Goal: Task Accomplishment & Management: Use online tool/utility

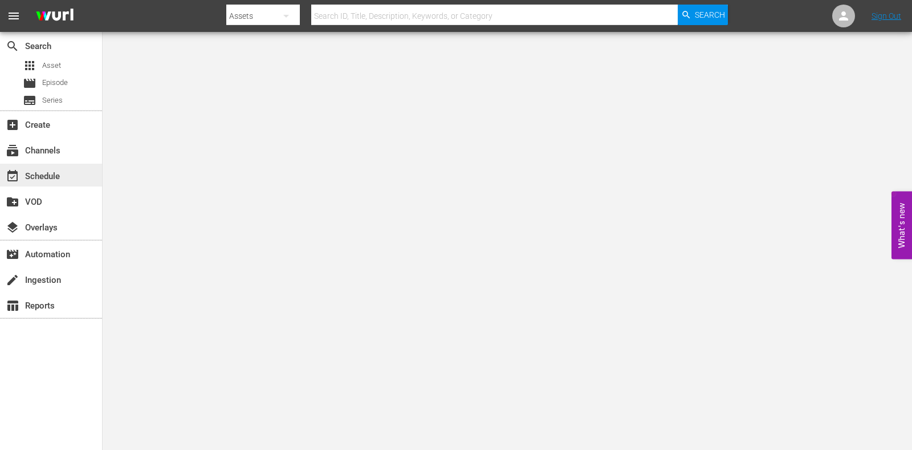
click at [56, 166] on div "event_available Schedule" at bounding box center [51, 175] width 102 height 23
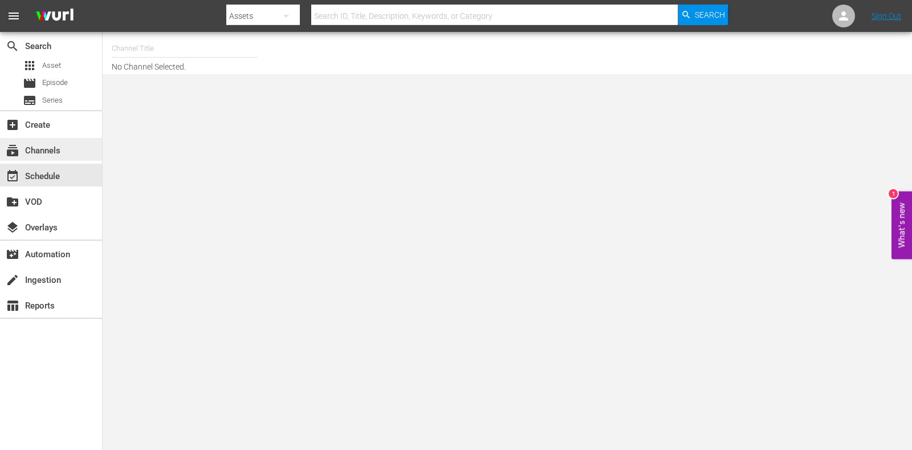
click at [66, 149] on div "subscriptions Channels" at bounding box center [51, 149] width 102 height 23
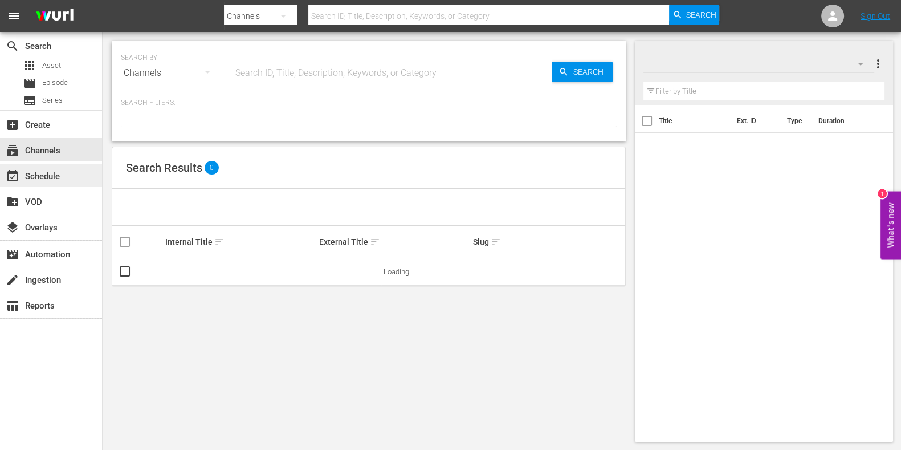
click at [60, 171] on div "event_available Schedule" at bounding box center [32, 174] width 64 height 10
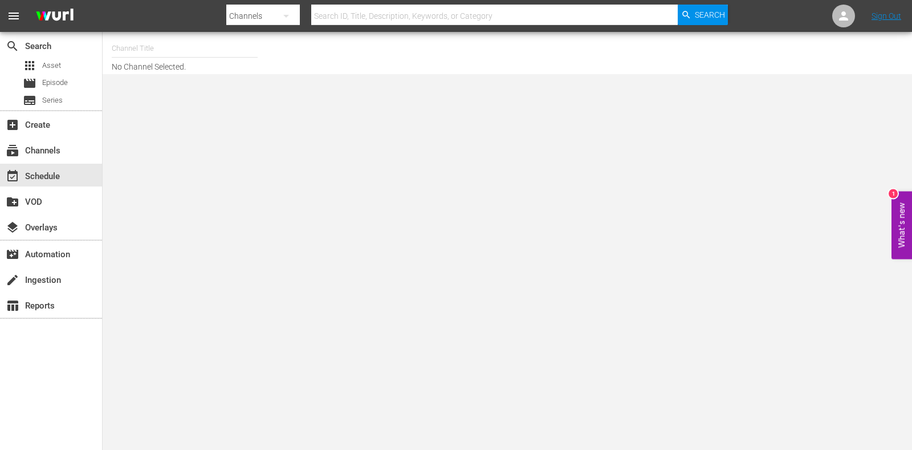
click at [177, 44] on input "text" at bounding box center [185, 48] width 146 height 27
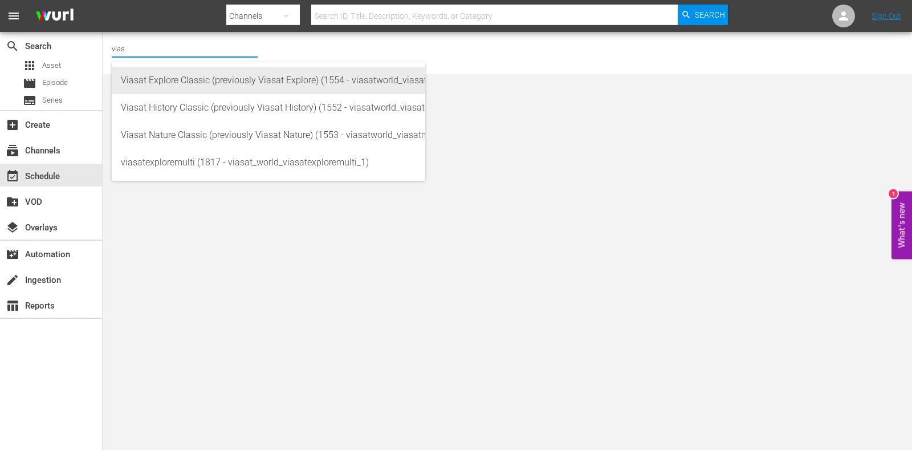
click at [186, 75] on div "Viasat Explore Classic (previously Viasat Explore) (1554 - viasatworld_viasatex…" at bounding box center [268, 80] width 295 height 27
type input "Viasat Explore Classic (previously Viasat Explore) (1554 - viasatworld_viasatex…"
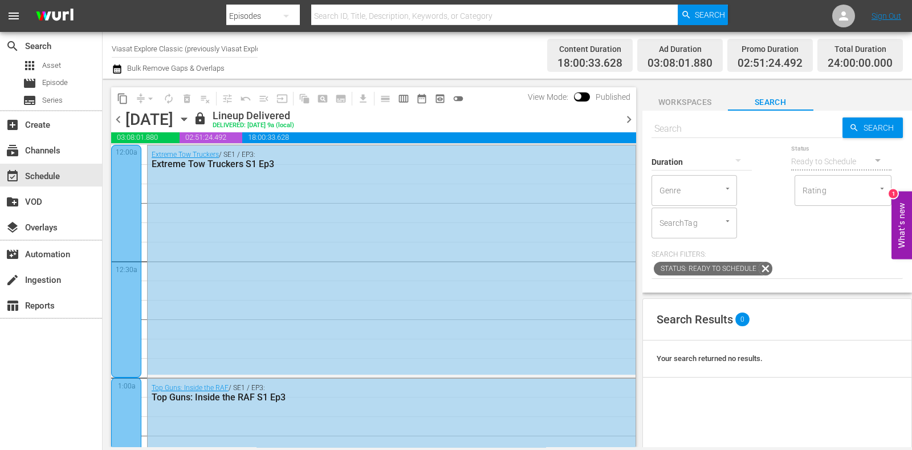
click at [190, 123] on icon "button" at bounding box center [184, 119] width 13 height 13
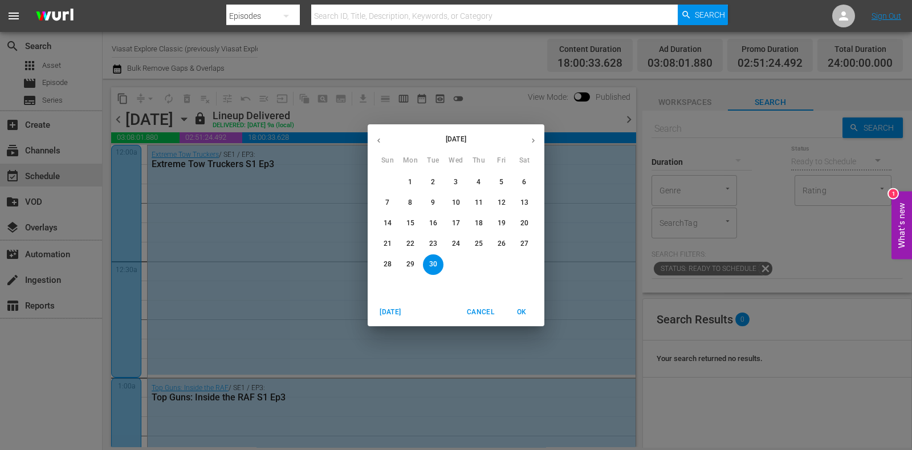
click at [539, 147] on button "button" at bounding box center [533, 140] width 22 height 22
click at [402, 259] on span "27" at bounding box center [410, 264] width 21 height 10
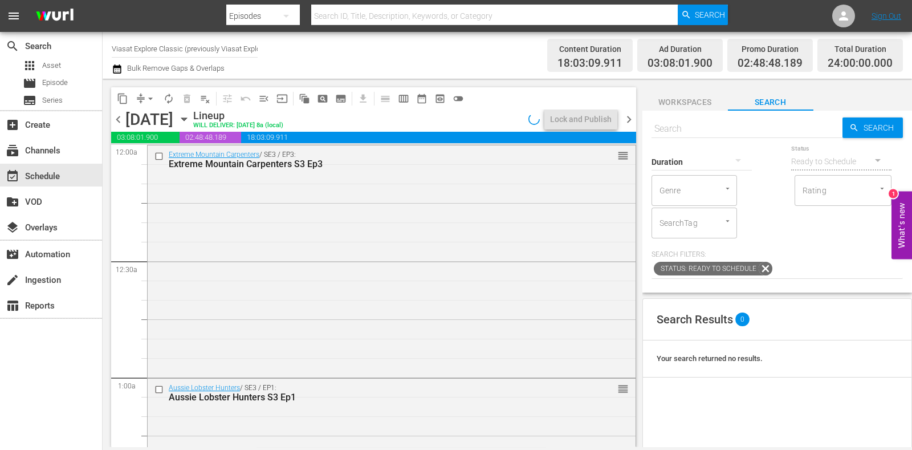
click at [139, 44] on input "Viasat Explore Classic (previously Viasat Explore) (1554)" at bounding box center [185, 48] width 146 height 27
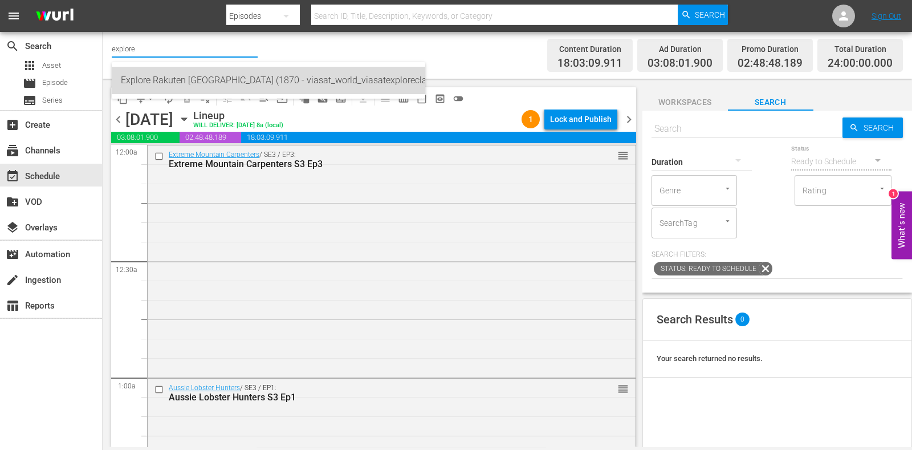
click at [182, 92] on div "Explore Rakuten [GEOGRAPHIC_DATA] (1870 - viasat_world_viasatexploreclassic_1)" at bounding box center [268, 80] width 295 height 27
type input "Explore Rakuten [GEOGRAPHIC_DATA] (1870 - viasat_world_viasatexploreclassic_1)"
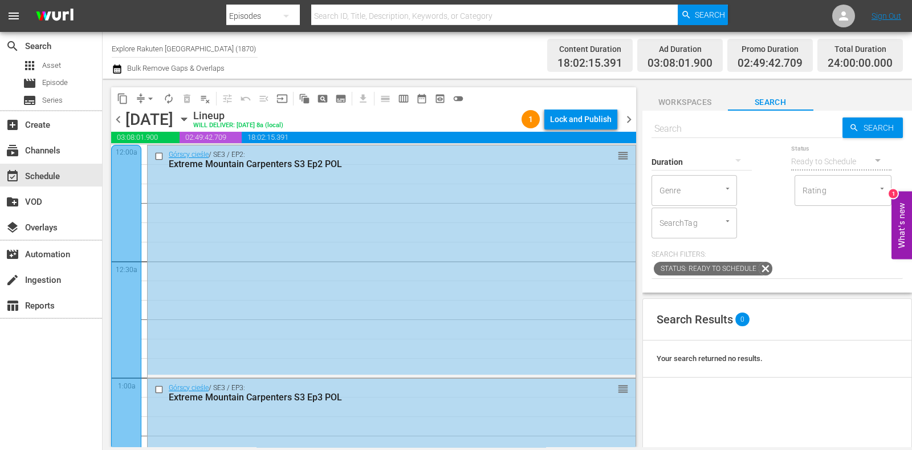
click at [605, 125] on div "Lock and Publish" at bounding box center [581, 119] width 62 height 21
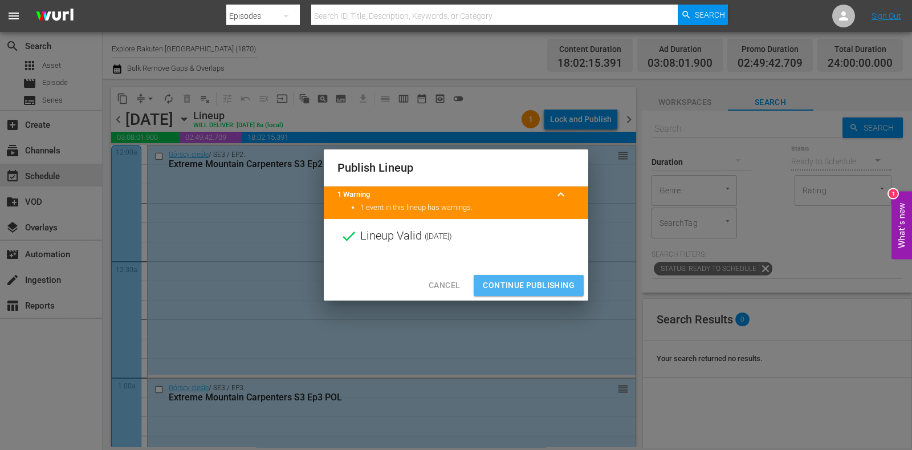
click at [544, 278] on button "Continue Publishing" at bounding box center [529, 285] width 110 height 21
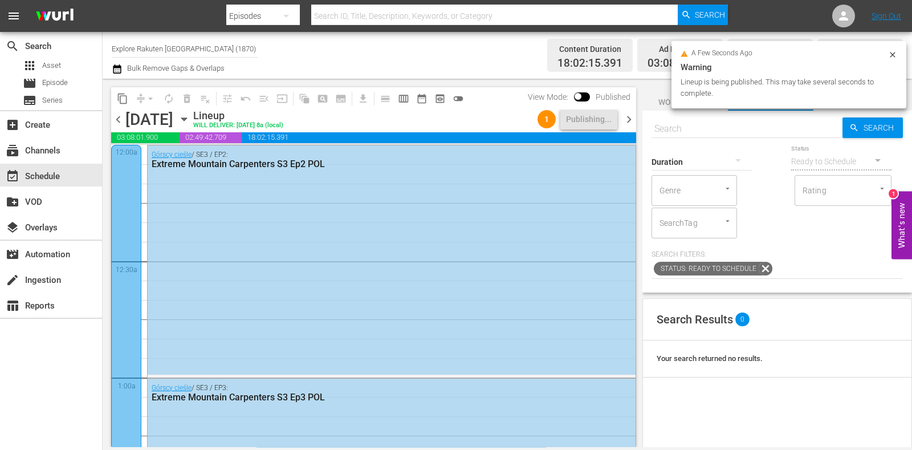
click at [623, 117] on span "chevron_right" at bounding box center [629, 119] width 14 height 14
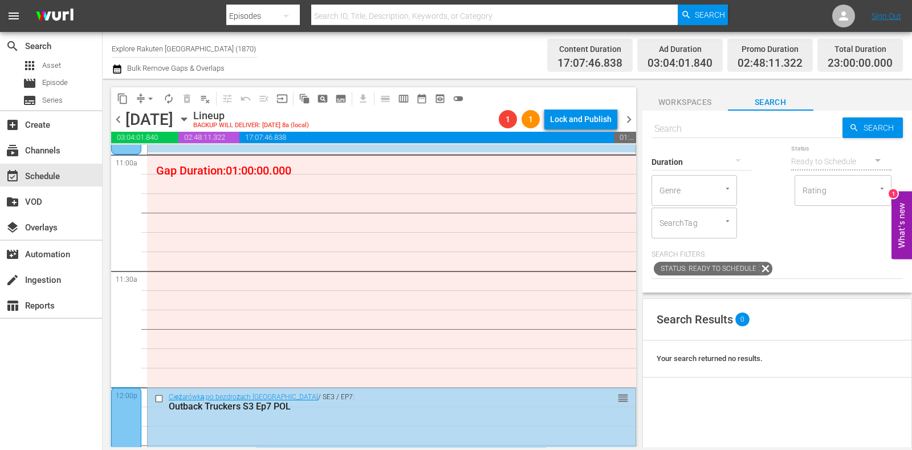
scroll to position [2539, 0]
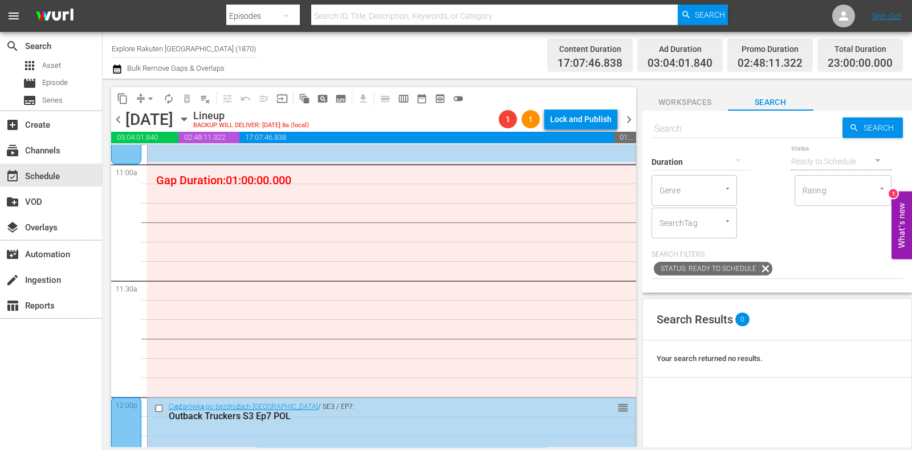
click at [120, 113] on span "chevron_left" at bounding box center [118, 119] width 14 height 14
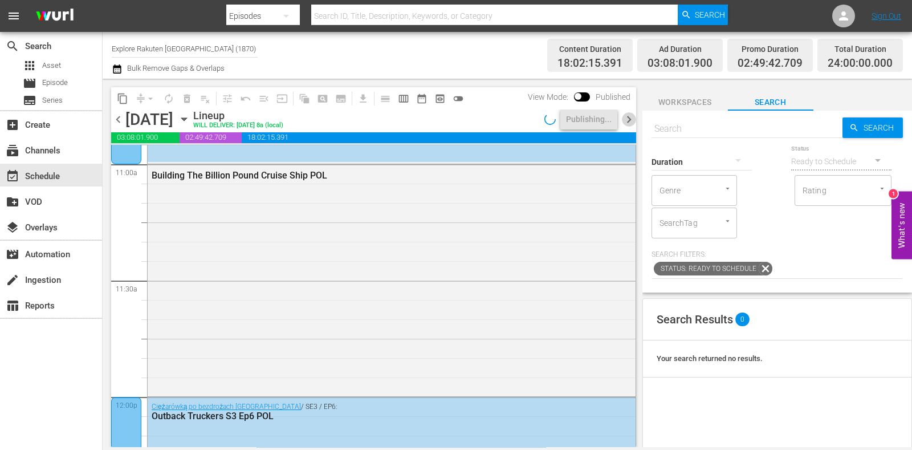
click at [630, 122] on span "chevron_right" at bounding box center [629, 119] width 14 height 14
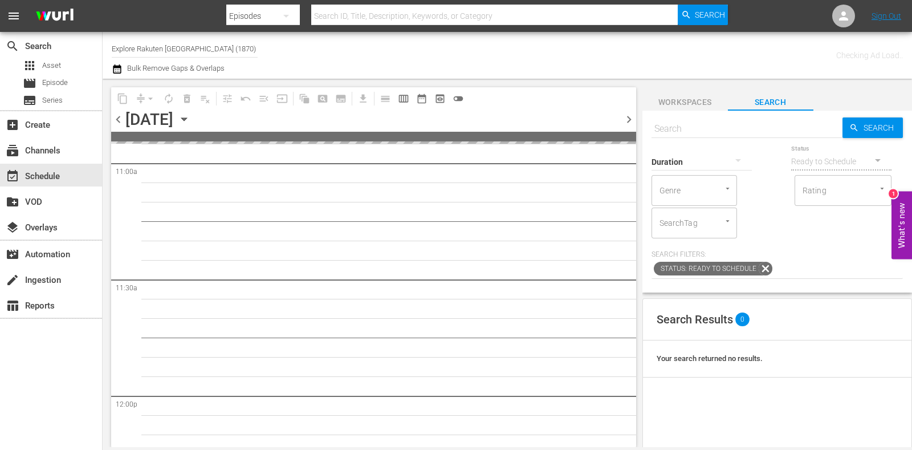
click at [630, 122] on span "chevron_right" at bounding box center [629, 119] width 14 height 14
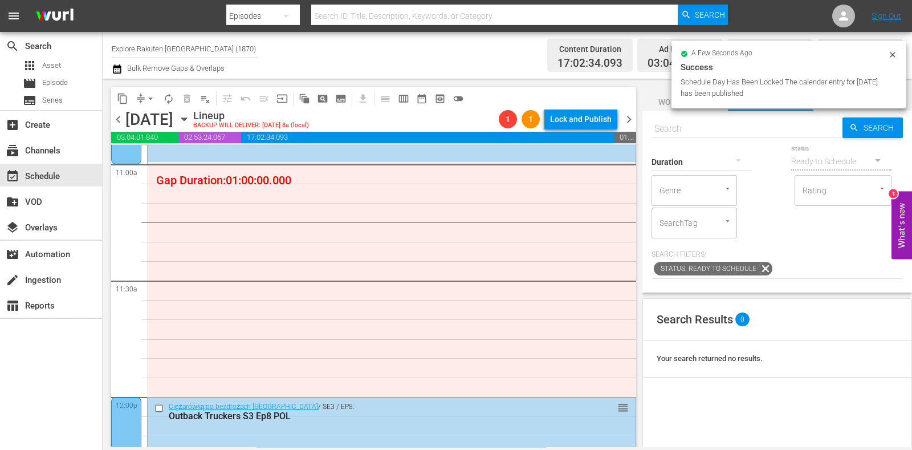
click at [117, 121] on span "chevron_left" at bounding box center [118, 119] width 14 height 14
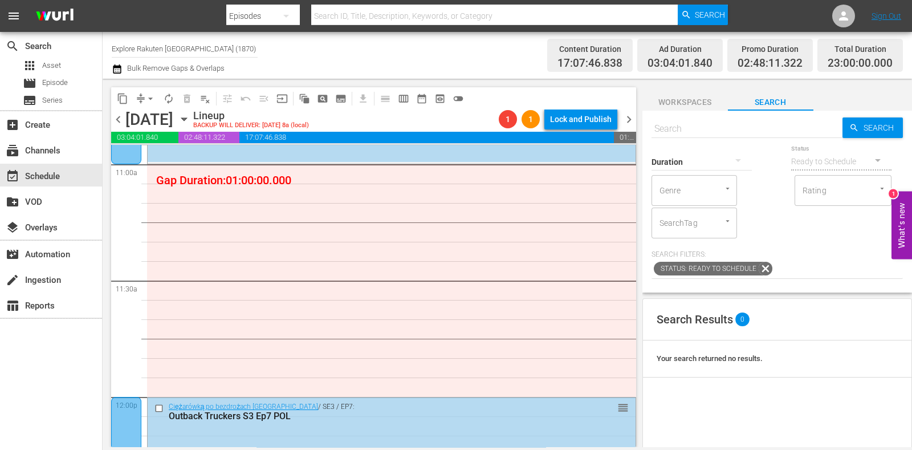
click at [342, 95] on span "subtitles_outlined" at bounding box center [340, 98] width 11 height 11
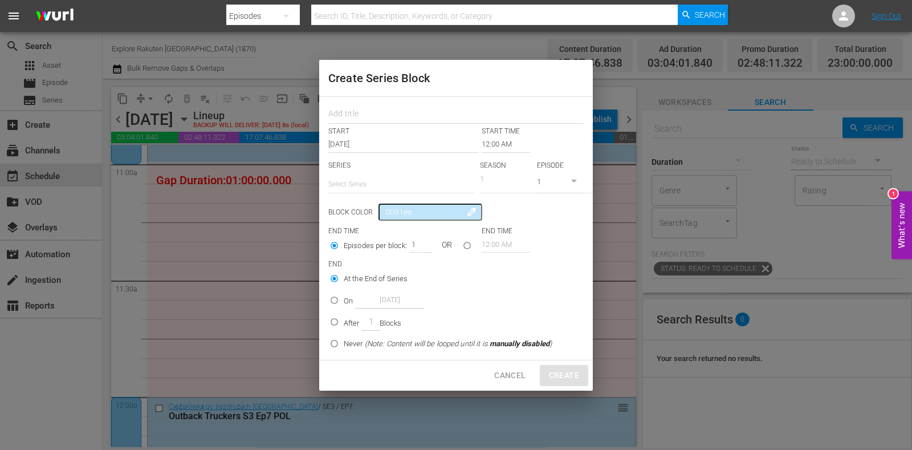
click at [375, 169] on p "SERIES" at bounding box center [401, 166] width 146 height 10
click at [373, 180] on input "text" at bounding box center [401, 183] width 146 height 27
paste input "Gruchoty z kanadyjskiej głuszy"
click at [447, 216] on div "Gruchoty z kanadyjskiej głuszy" at bounding box center [401, 215] width 128 height 27
type input "Gruchoty z kanadyjskiej głuszy"
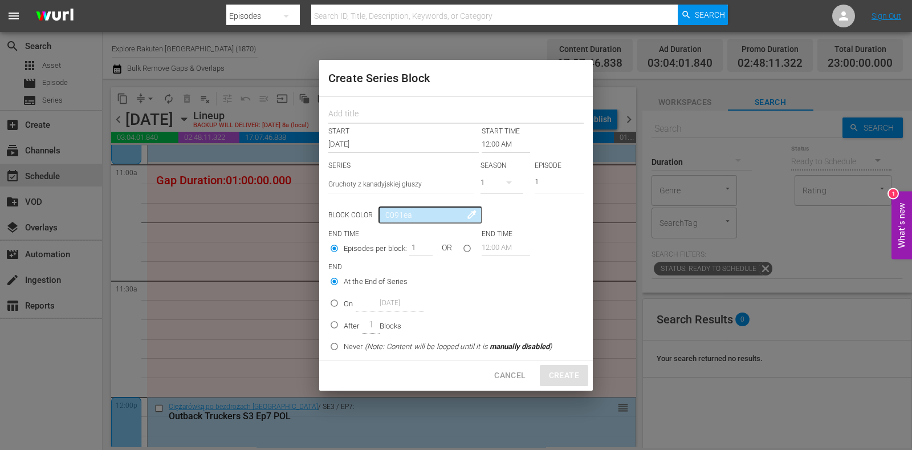
click at [372, 115] on input "text" at bounding box center [455, 116] width 255 height 18
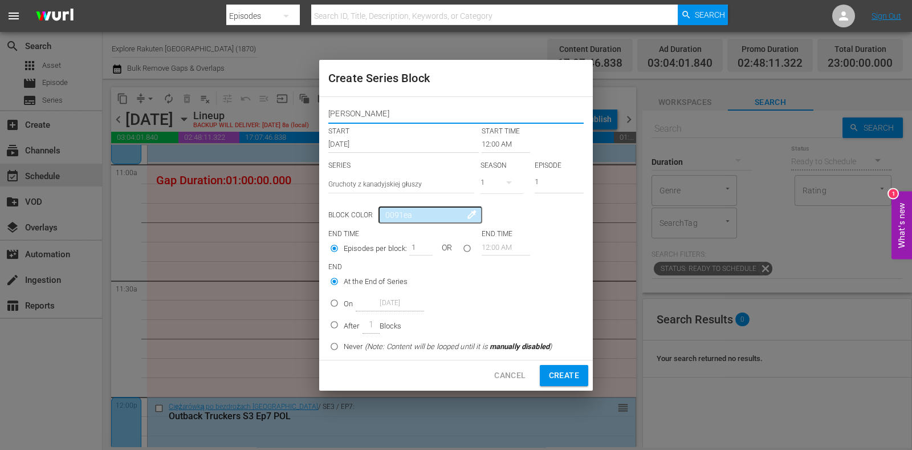
type input "[PERSON_NAME] Wreck Rescue"
drag, startPoint x: 351, startPoint y: 114, endPoint x: 213, endPoint y: 113, distance: 137.4
click at [192, 112] on div "Create Series Block [PERSON_NAME] Wreck Rescue START START TIME [DATE] 12:00 AM…" at bounding box center [456, 225] width 912 height 450
click at [499, 149] on input "12:00 AM" at bounding box center [506, 144] width 48 height 16
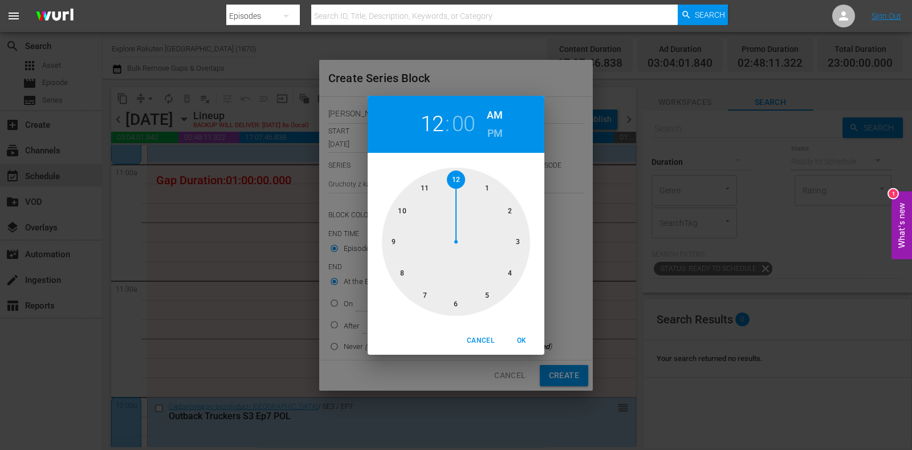
click at [425, 186] on div at bounding box center [456, 242] width 148 height 148
click at [518, 341] on span "OK" at bounding box center [521, 341] width 27 height 12
type input "11:00 AM"
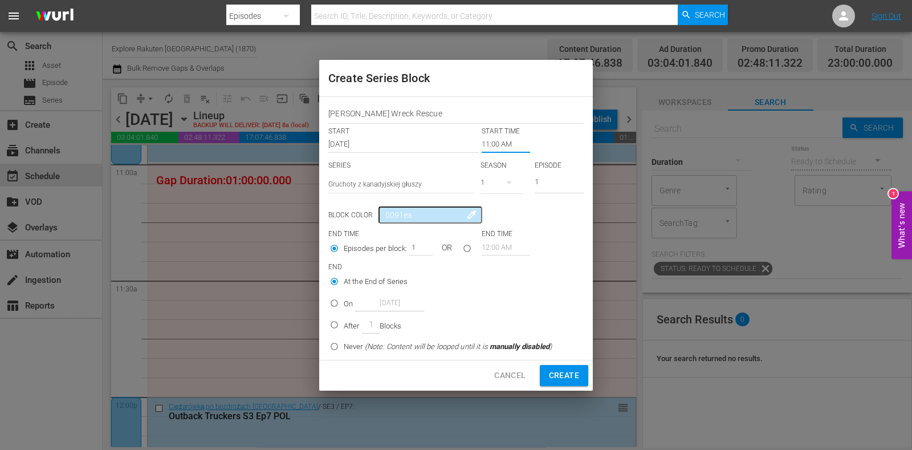
click at [337, 300] on input "On [DATE]" at bounding box center [334, 305] width 19 height 19
radio input "true"
click at [379, 303] on input "[DATE]" at bounding box center [390, 302] width 68 height 15
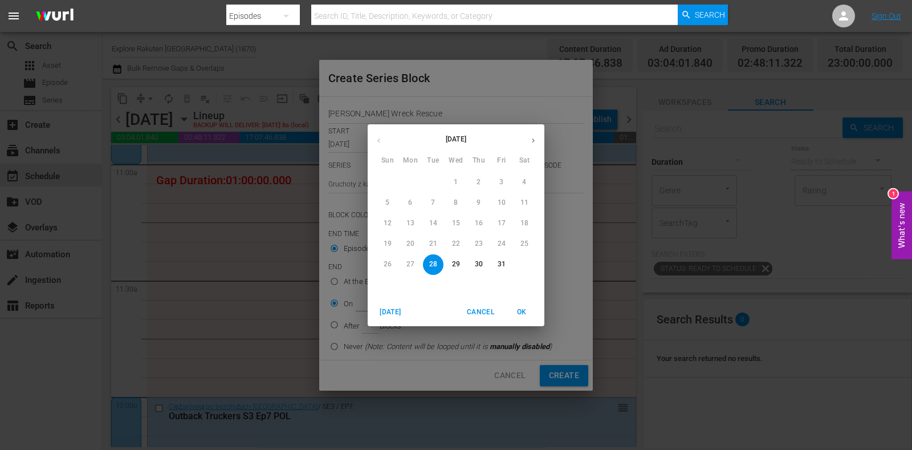
click at [496, 266] on span "31" at bounding box center [501, 264] width 21 height 10
type input "[DATE]"
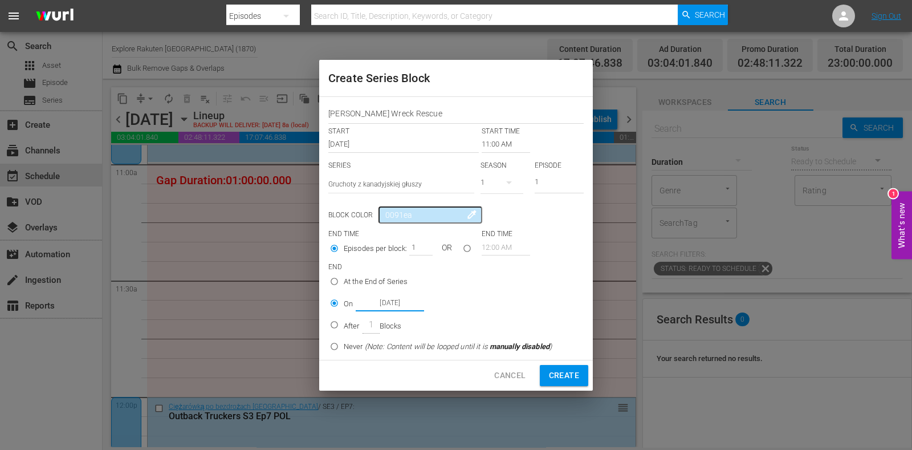
click at [564, 374] on span "Create" at bounding box center [564, 375] width 30 height 14
type input "12:00 AM"
radio input "true"
type input "[DATE]"
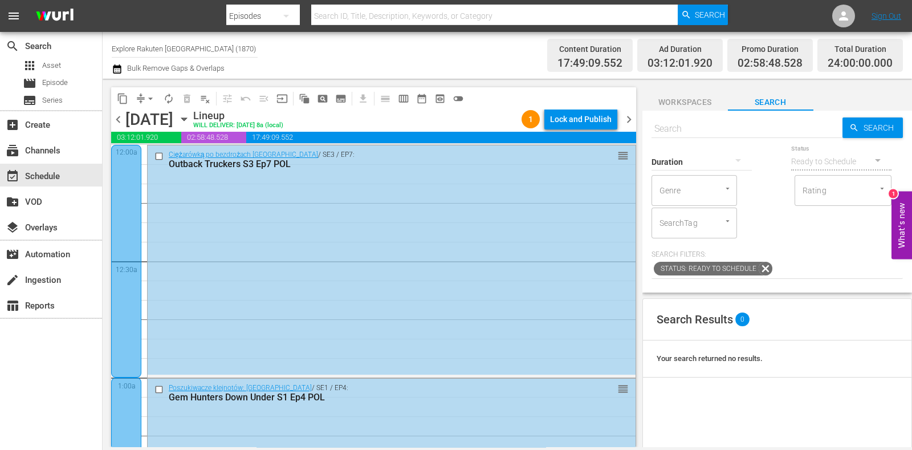
click at [592, 117] on div "Lock and Publish" at bounding box center [581, 119] width 62 height 21
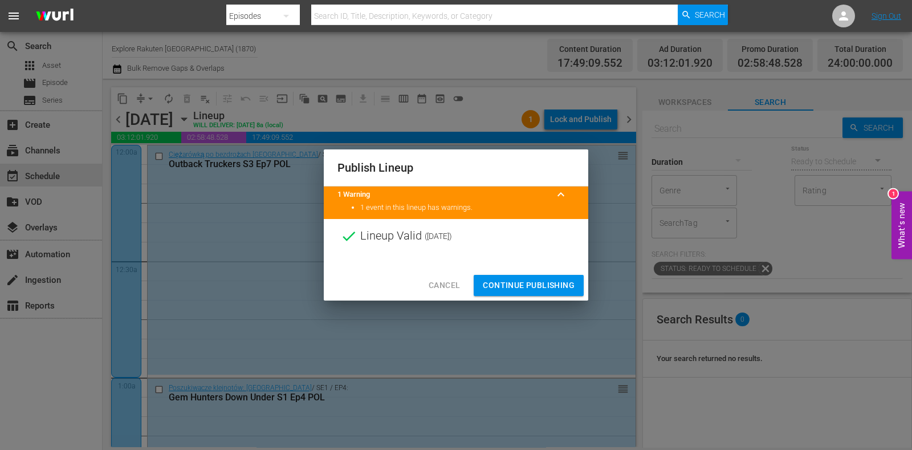
click at [530, 282] on span "Continue Publishing" at bounding box center [529, 285] width 92 height 14
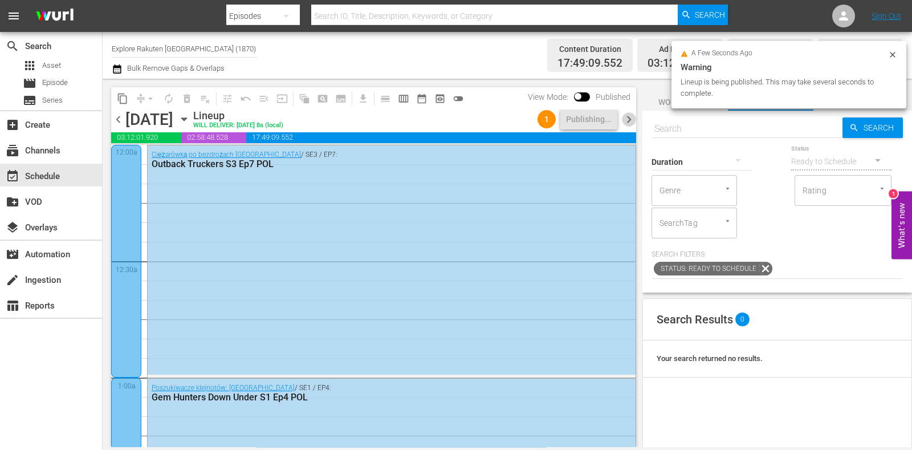
click at [633, 120] on span "chevron_right" at bounding box center [629, 119] width 14 height 14
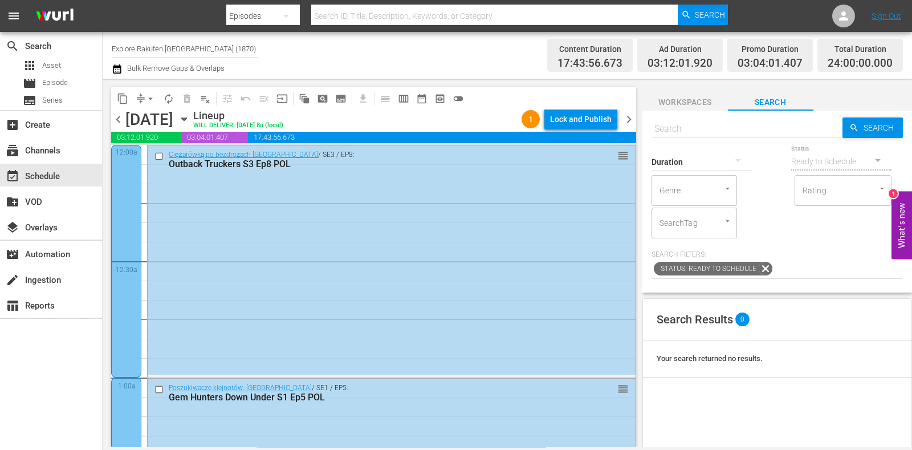
click at [584, 115] on div "Lock and Publish" at bounding box center [581, 119] width 62 height 21
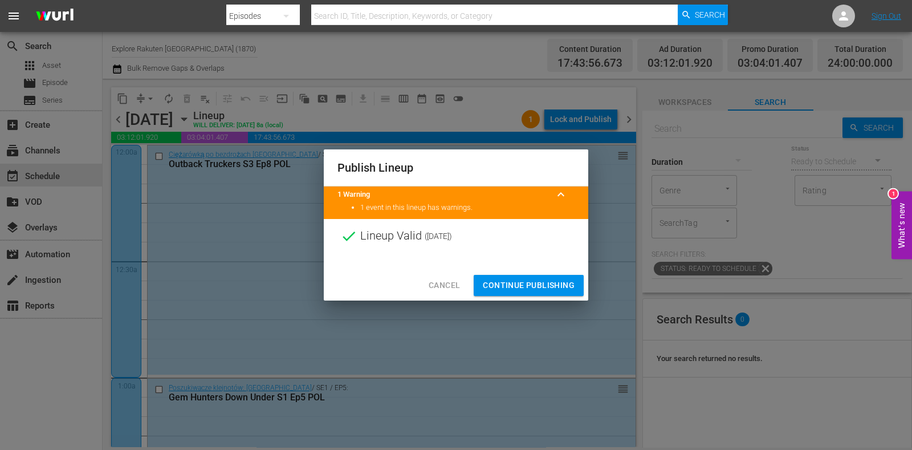
click at [520, 288] on span "Continue Publishing" at bounding box center [529, 285] width 92 height 14
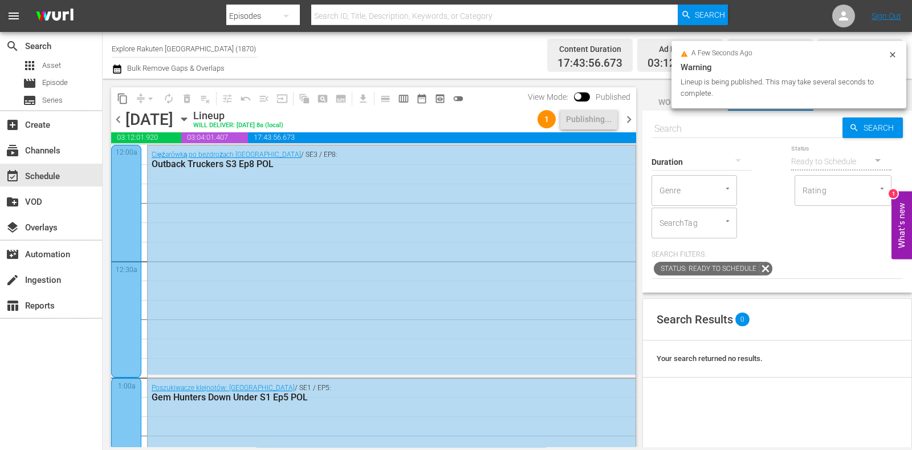
click at [631, 113] on span "chevron_right" at bounding box center [629, 119] width 14 height 14
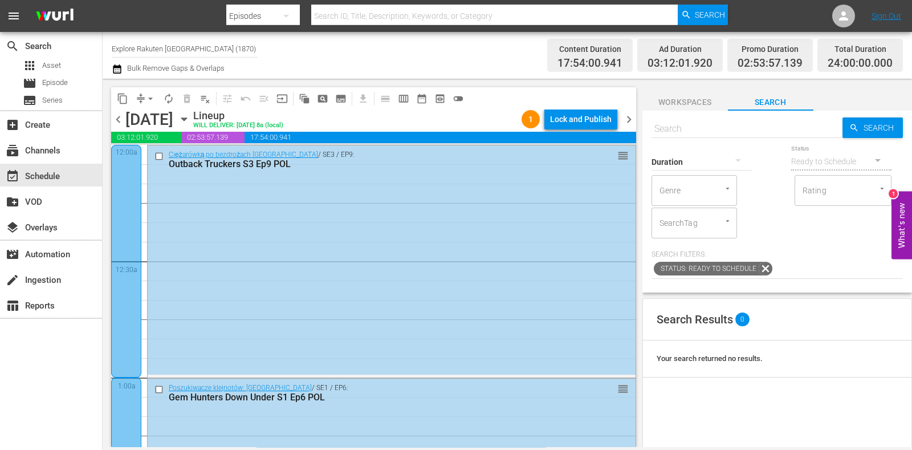
click at [555, 108] on div "content_copy compress arrow_drop_down autorenew_outlined delete_forever_outline…" at bounding box center [373, 98] width 525 height 22
click at [556, 125] on div "Lock and Publish" at bounding box center [581, 119] width 62 height 21
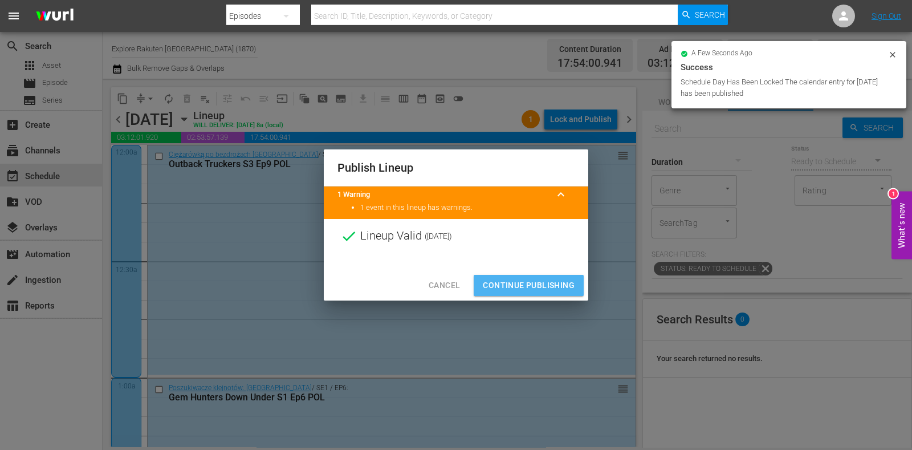
click at [531, 288] on span "Continue Publishing" at bounding box center [529, 285] width 92 height 14
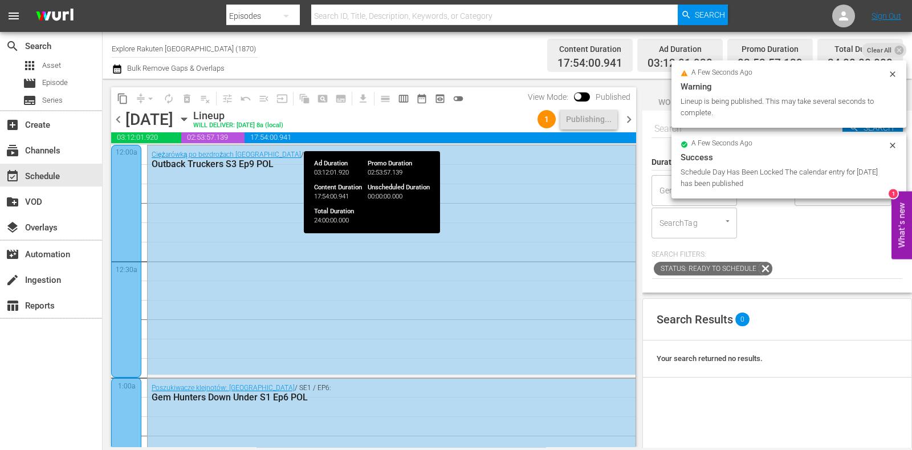
click at [629, 123] on span "chevron_right" at bounding box center [629, 119] width 14 height 14
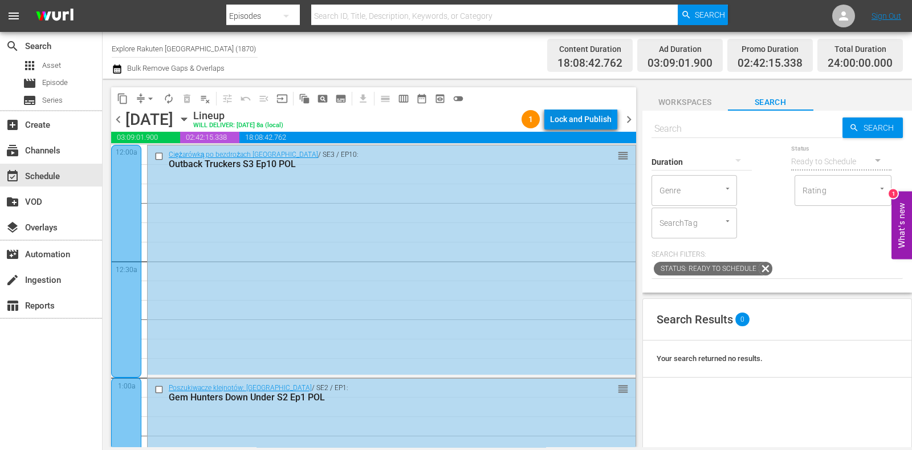
click at [614, 124] on button "Lock and Publish" at bounding box center [580, 119] width 73 height 21
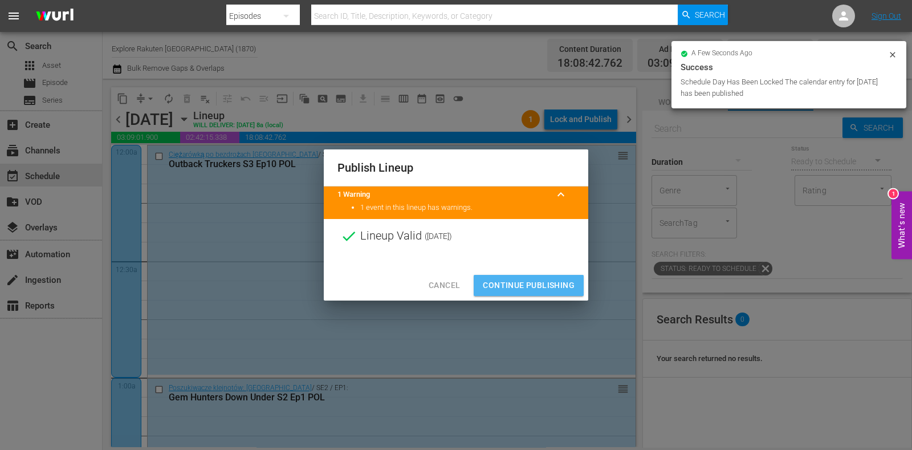
click at [512, 286] on span "Continue Publishing" at bounding box center [529, 285] width 92 height 14
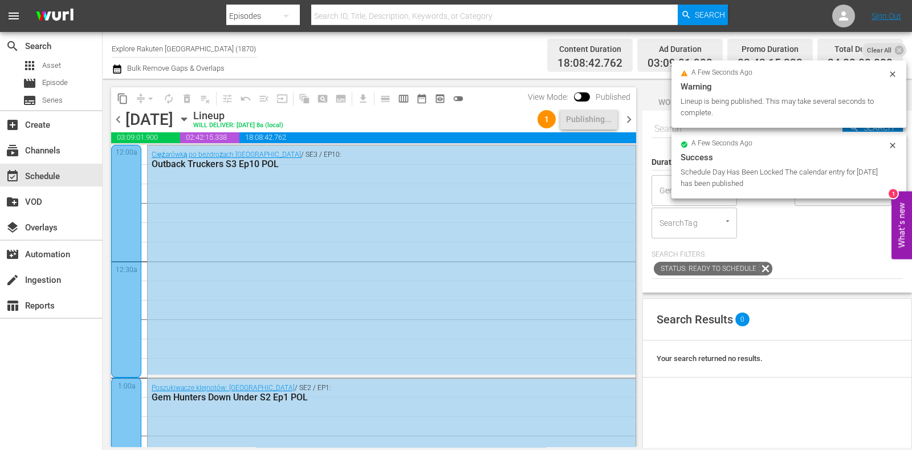
click at [633, 115] on span "chevron_right" at bounding box center [629, 119] width 14 height 14
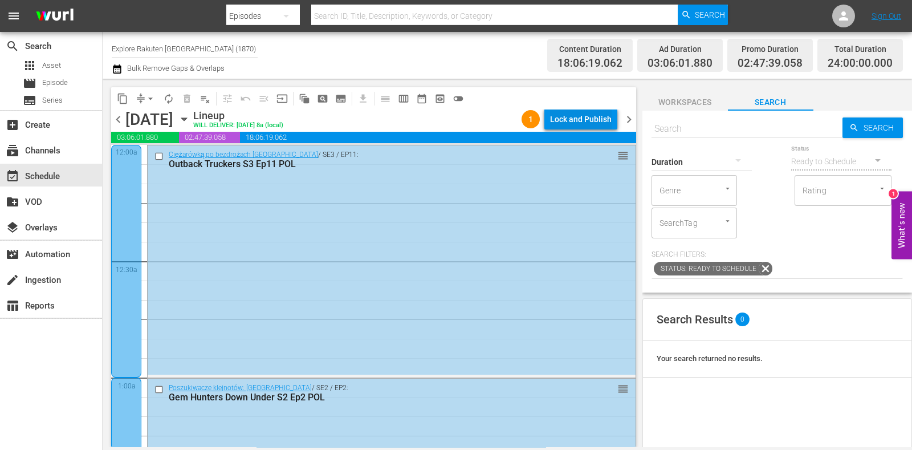
click at [592, 124] on div "Lock and Publish" at bounding box center [581, 119] width 62 height 21
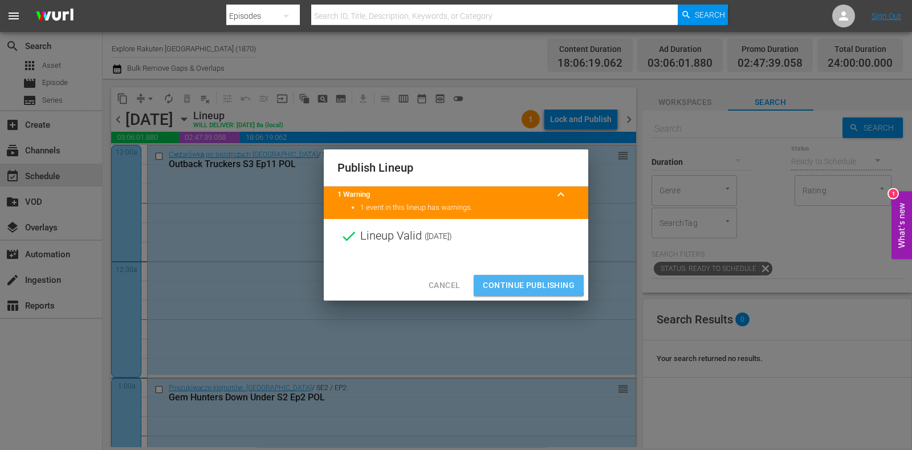
click at [498, 282] on span "Continue Publishing" at bounding box center [529, 285] width 92 height 14
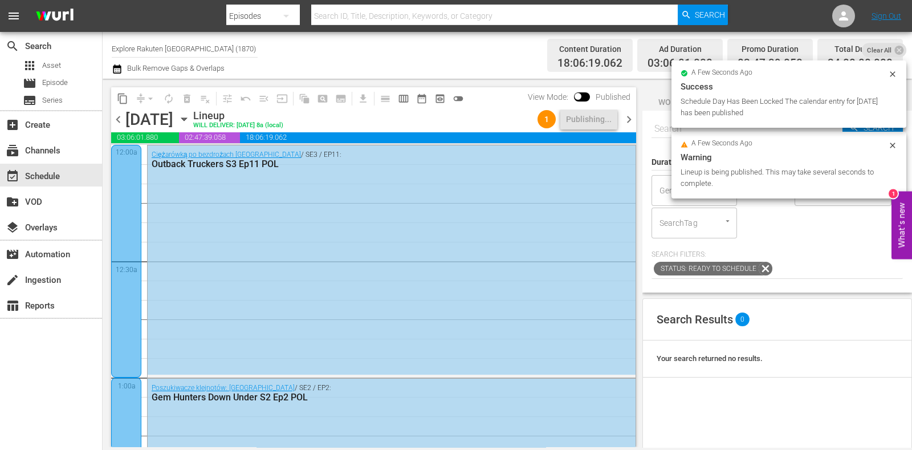
click at [631, 115] on span "chevron_right" at bounding box center [629, 119] width 14 height 14
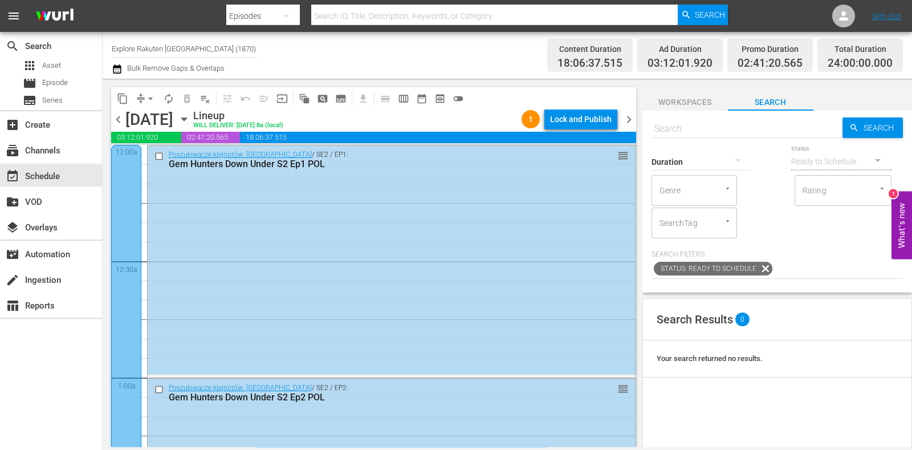
click at [582, 115] on div "Lock and Publish" at bounding box center [581, 119] width 62 height 21
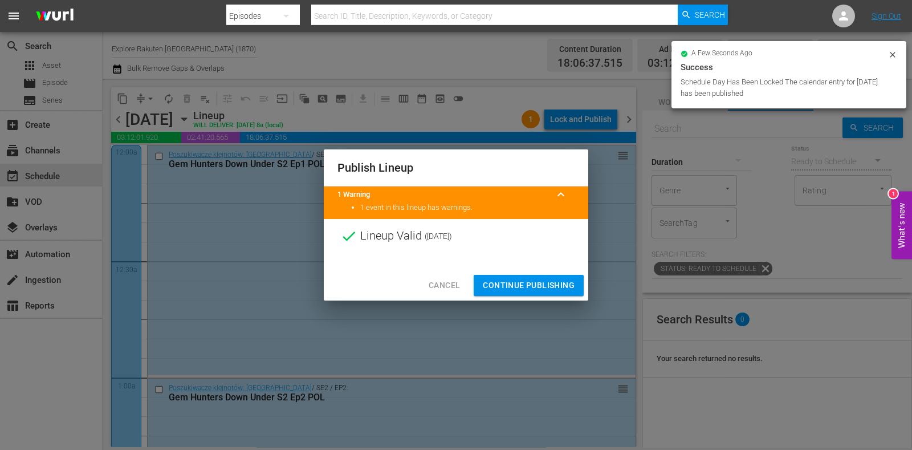
click at [544, 284] on span "Continue Publishing" at bounding box center [529, 285] width 92 height 14
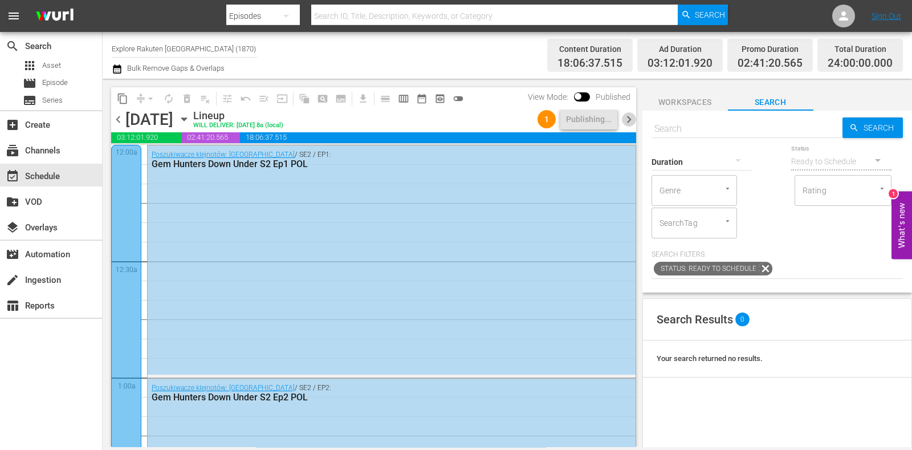
click at [625, 122] on span "chevron_right" at bounding box center [629, 119] width 14 height 14
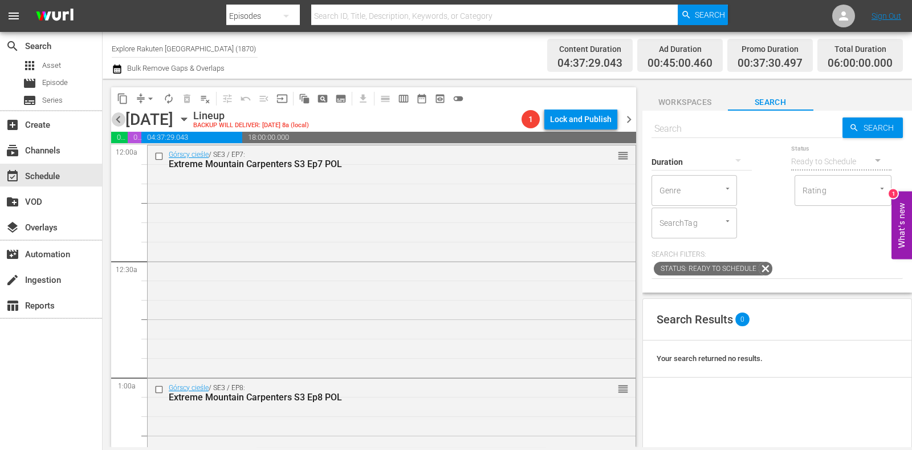
click at [117, 115] on span "chevron_left" at bounding box center [118, 119] width 14 height 14
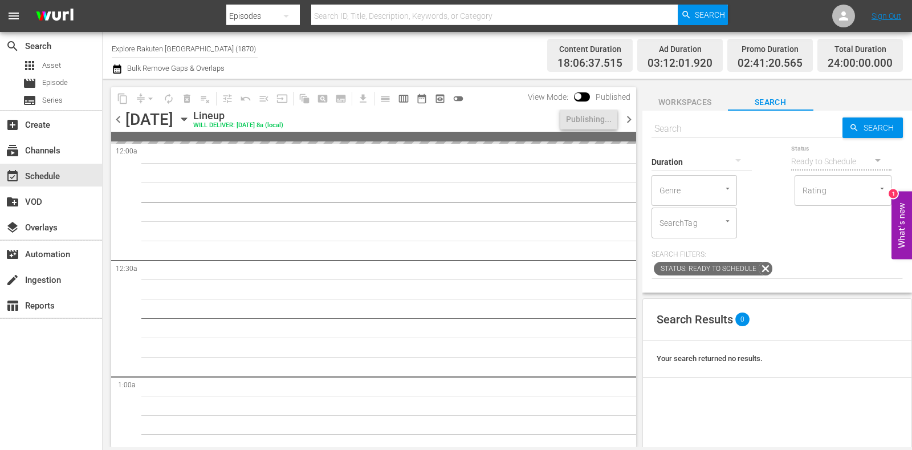
click at [190, 123] on icon "button" at bounding box center [184, 119] width 13 height 13
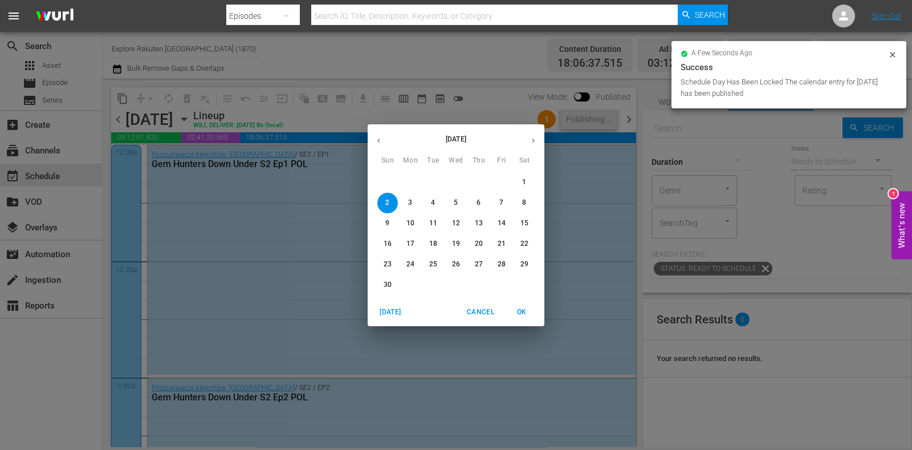
click at [378, 141] on icon "button" at bounding box center [378, 140] width 9 height 9
click at [405, 265] on span "27" at bounding box center [410, 264] width 21 height 10
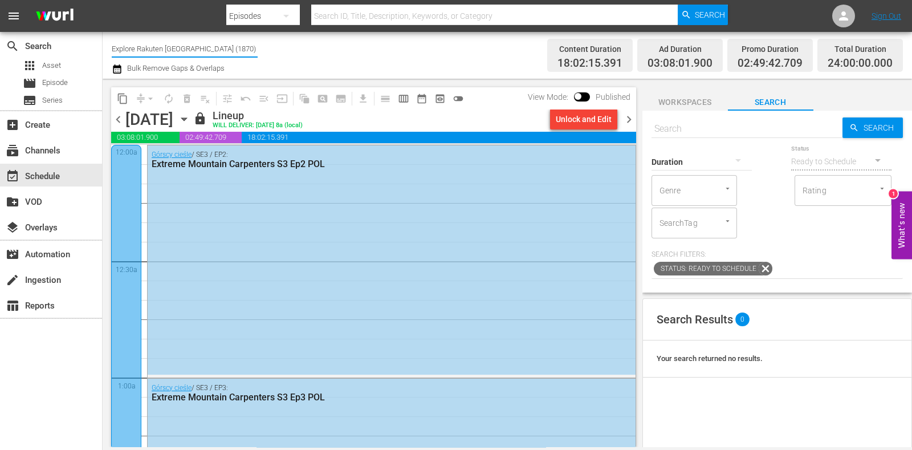
click at [145, 47] on input "Explore Rakuten [GEOGRAPHIC_DATA] (1870)" at bounding box center [185, 48] width 146 height 27
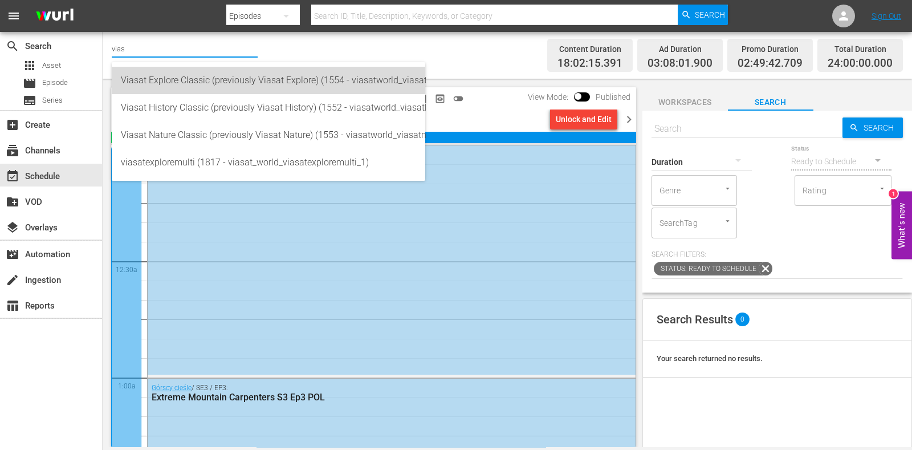
click at [192, 75] on div "Viasat Explore Classic (previously Viasat Explore) (1554 - viasatworld_viasatex…" at bounding box center [268, 80] width 295 height 27
type input "Viasat Explore Classic (previously Viasat Explore) (1554 - viasatworld_viasatex…"
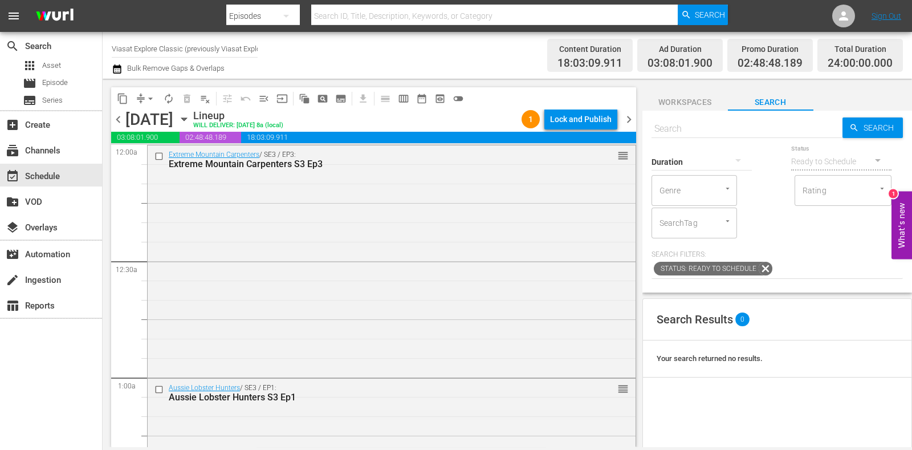
click at [570, 113] on div "Lock and Publish" at bounding box center [581, 119] width 62 height 21
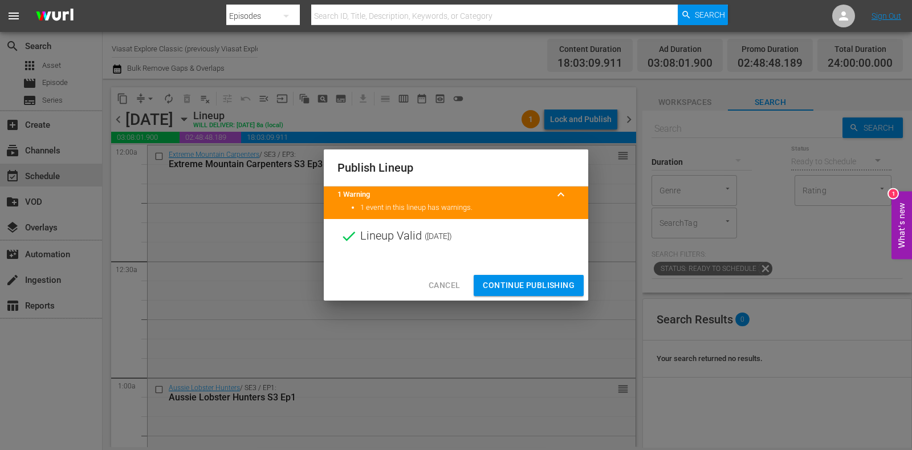
click at [547, 279] on span "Continue Publishing" at bounding box center [529, 285] width 92 height 14
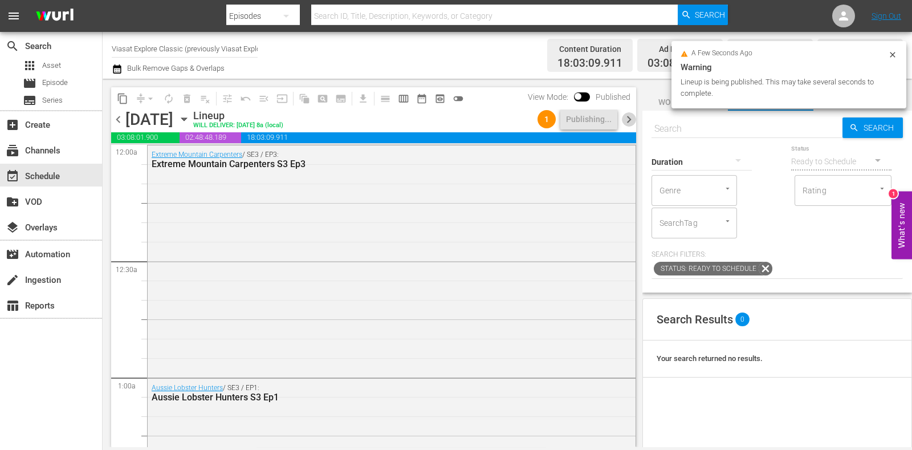
click at [622, 119] on span "chevron_right" at bounding box center [629, 119] width 14 height 14
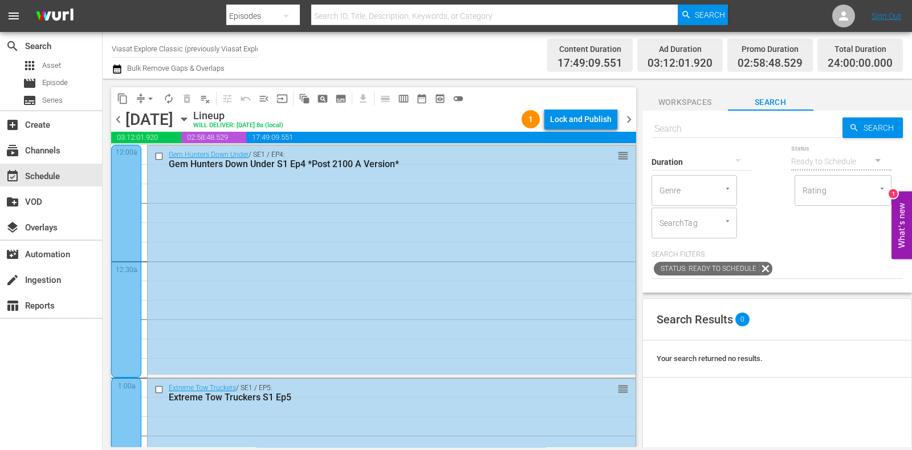
click at [601, 109] on div "Lock and Publish" at bounding box center [581, 119] width 62 height 21
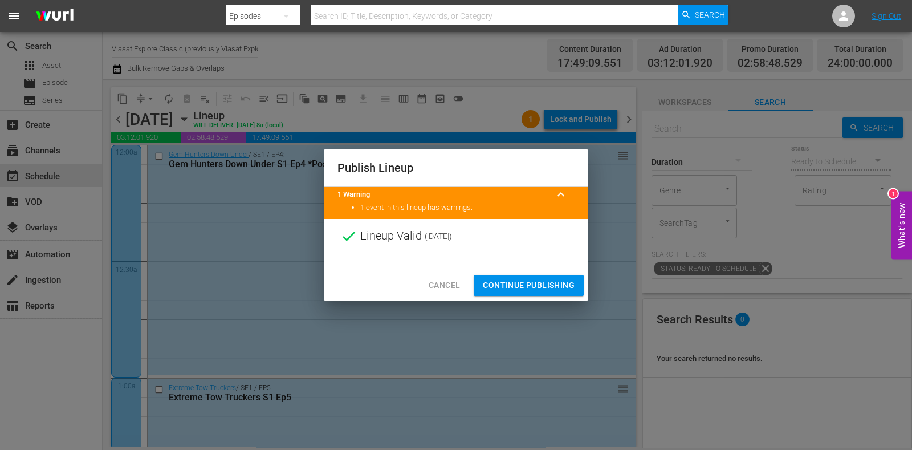
click at [532, 278] on span "Continue Publishing" at bounding box center [529, 285] width 92 height 14
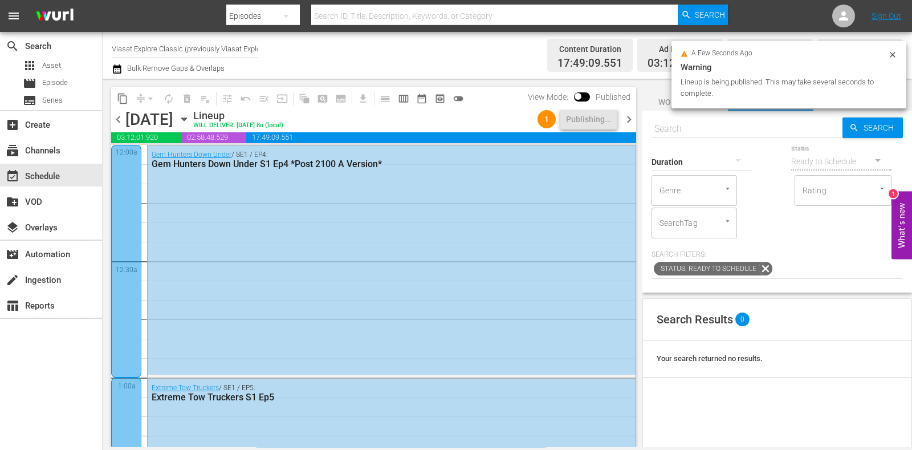
click at [628, 118] on span "chevron_right" at bounding box center [629, 119] width 14 height 14
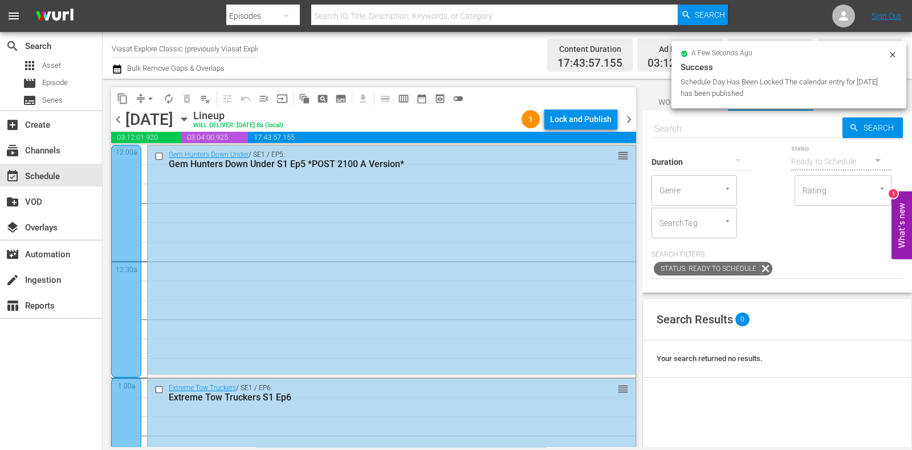
click at [609, 116] on div "Lock and Publish" at bounding box center [581, 119] width 62 height 21
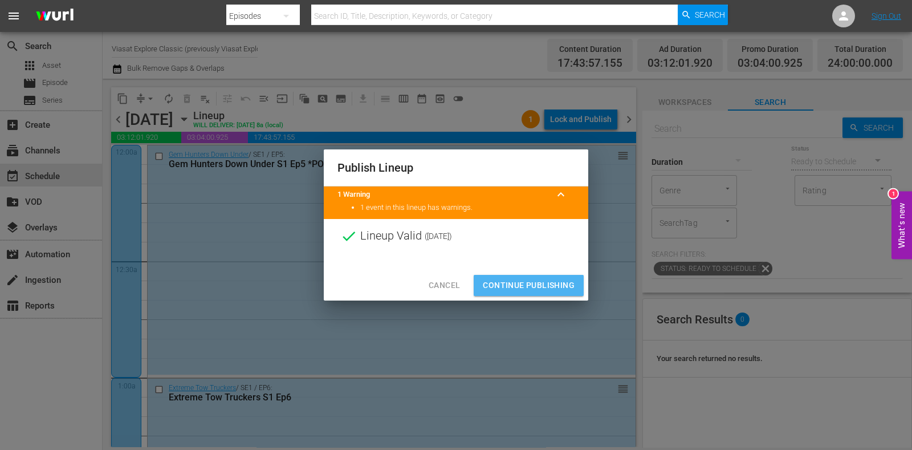
click at [545, 283] on span "Continue Publishing" at bounding box center [529, 285] width 92 height 14
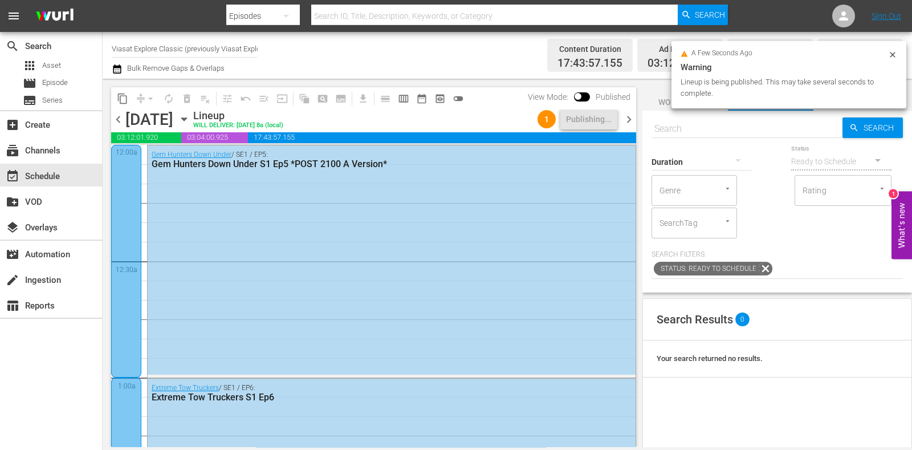
click at [629, 119] on span "chevron_right" at bounding box center [629, 119] width 14 height 14
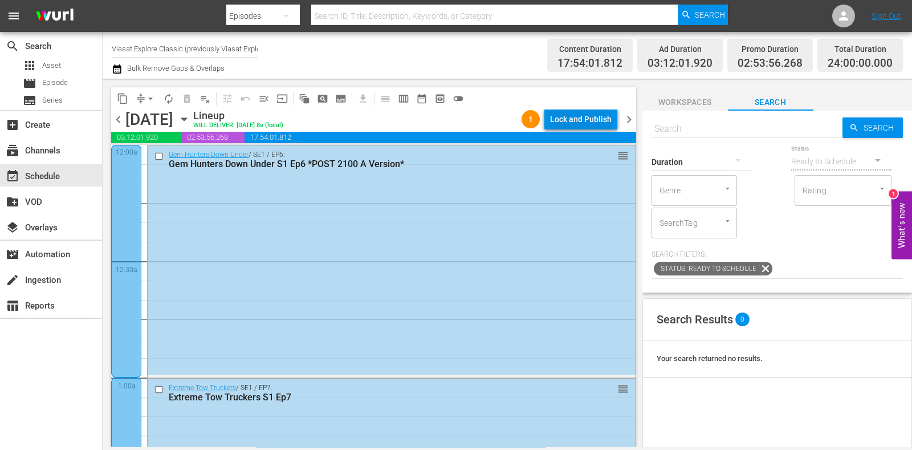
click at [599, 108] on div "content_copy compress arrow_drop_down autorenew_outlined delete_forever_outline…" at bounding box center [373, 98] width 525 height 22
click at [598, 112] on div "Lock and Publish" at bounding box center [581, 119] width 62 height 21
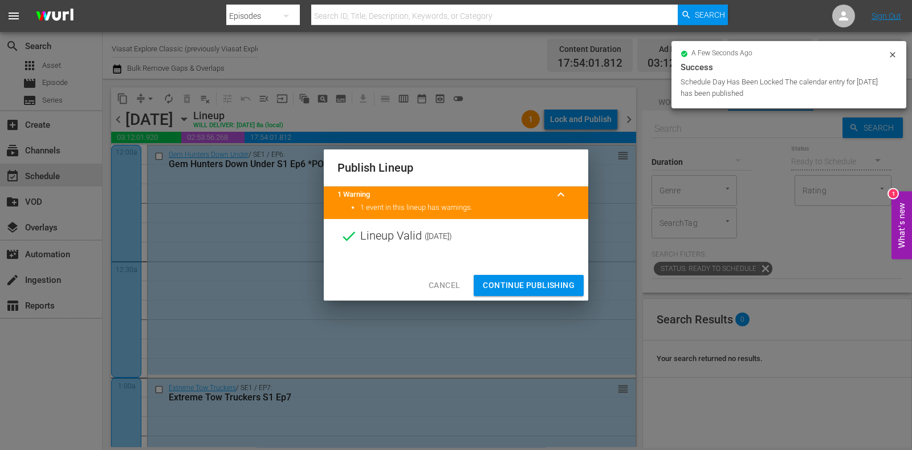
click at [545, 286] on span "Continue Publishing" at bounding box center [529, 285] width 92 height 14
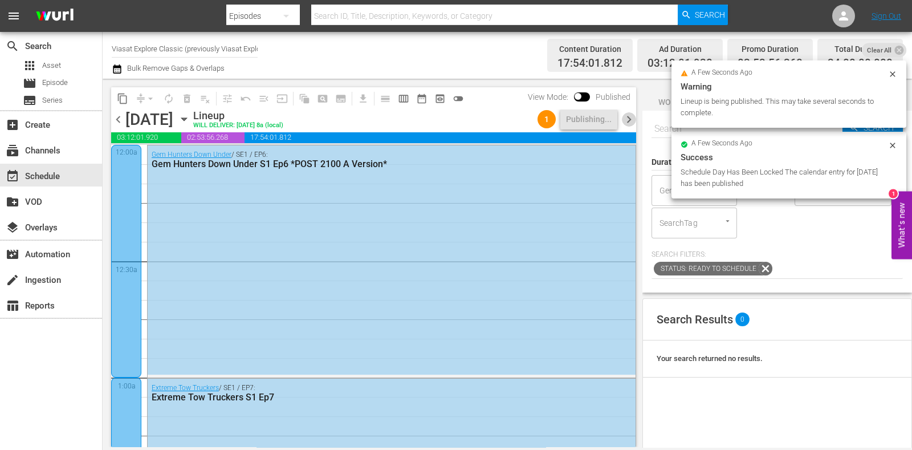
click at [624, 117] on span "chevron_right" at bounding box center [629, 119] width 14 height 14
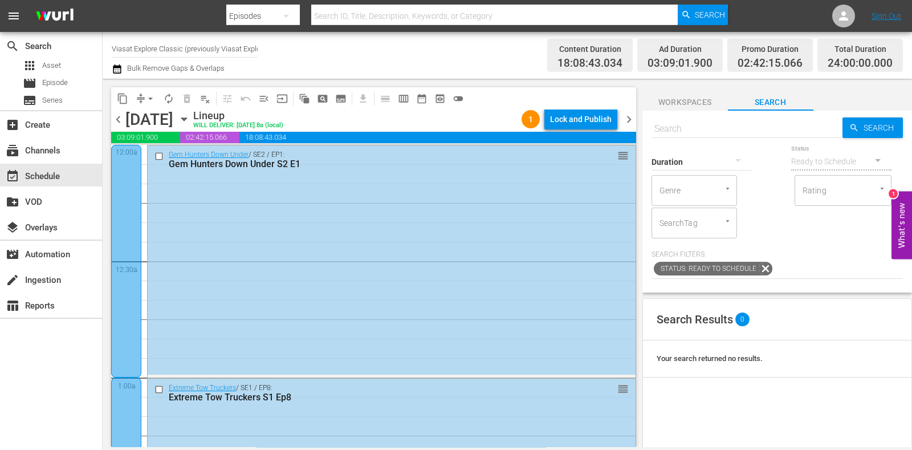
click at [600, 127] on div "Lock and Publish" at bounding box center [581, 119] width 62 height 21
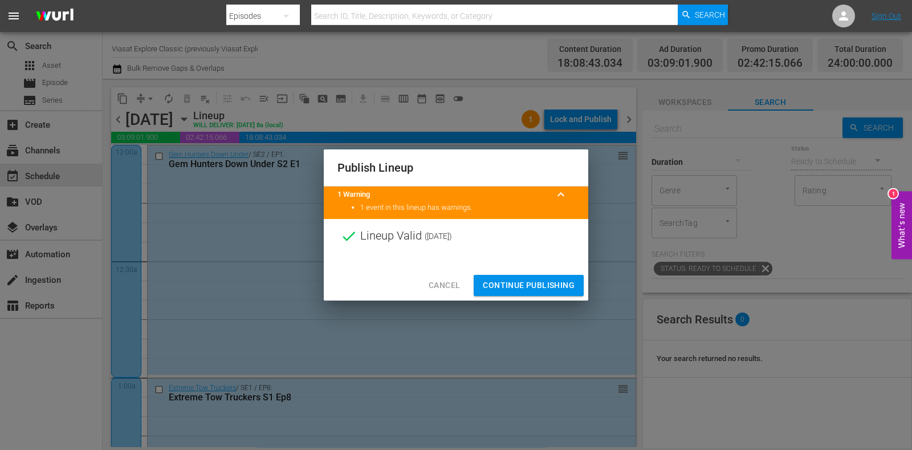
click at [548, 298] on div "Cancel Continue Publishing" at bounding box center [456, 285] width 264 height 30
click at [548, 288] on span "Continue Publishing" at bounding box center [529, 285] width 92 height 14
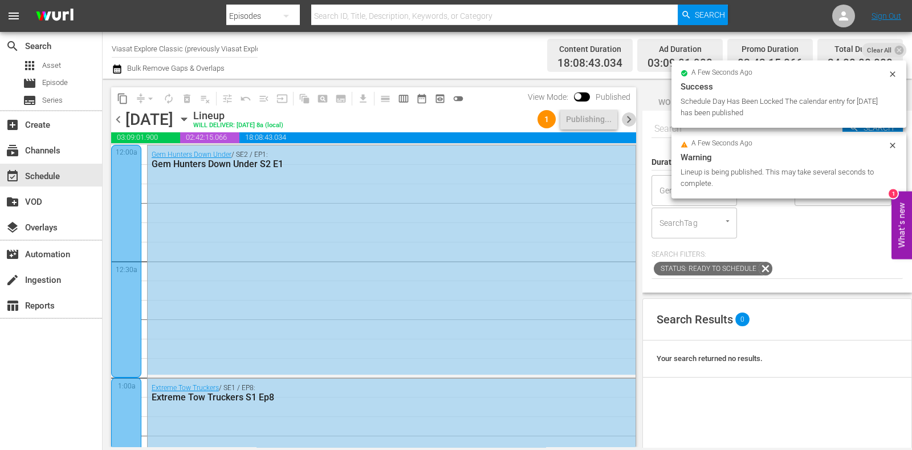
click at [633, 123] on span "chevron_right" at bounding box center [629, 119] width 14 height 14
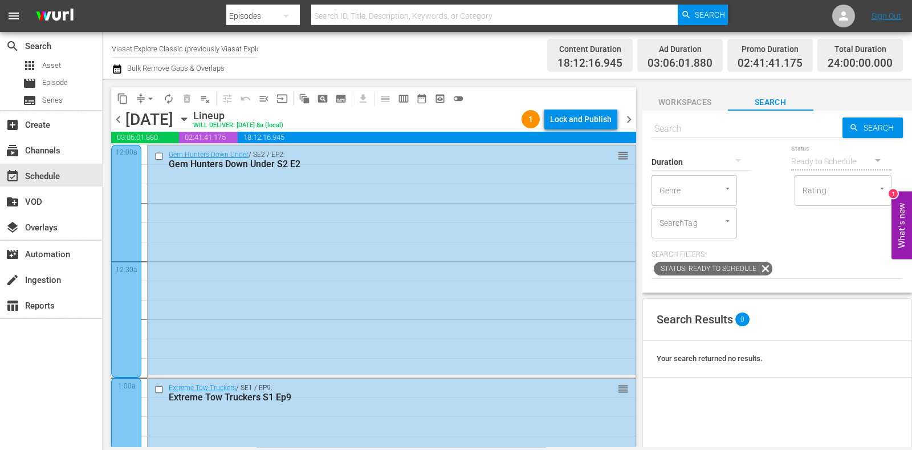
click at [604, 121] on div "Lock and Publish" at bounding box center [581, 119] width 62 height 21
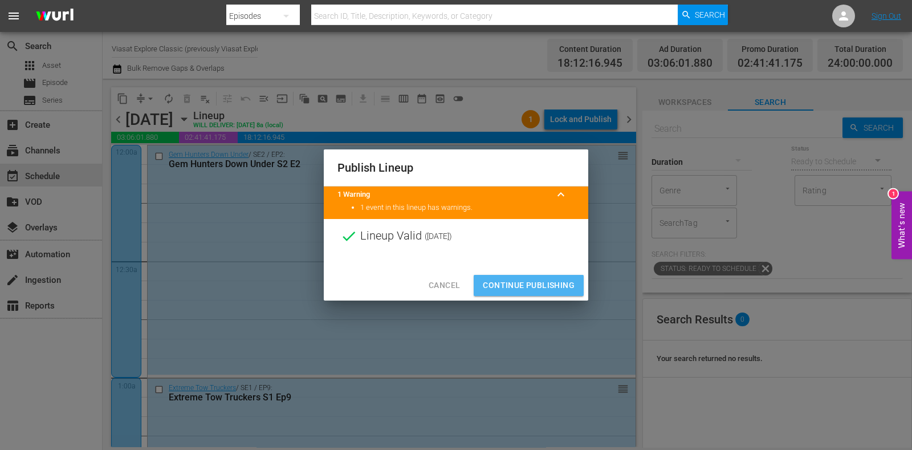
drag, startPoint x: 531, startPoint y: 286, endPoint x: 541, endPoint y: 282, distance: 11.8
click at [531, 286] on span "Continue Publishing" at bounding box center [529, 285] width 92 height 14
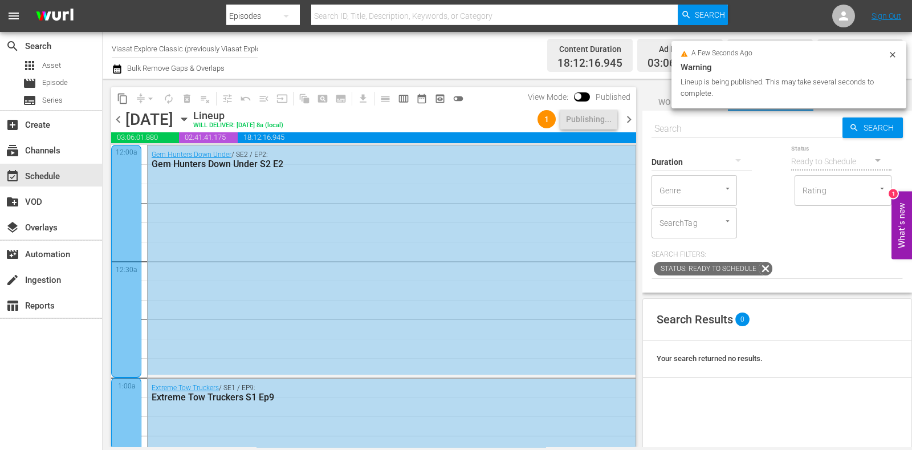
drag, startPoint x: 638, startPoint y: 164, endPoint x: 638, endPoint y: 177, distance: 13.1
click at [638, 177] on div "content_copy compress arrow_drop_down autorenew_outlined delete_forever_outline…" at bounding box center [371, 263] width 536 height 368
click at [633, 121] on span "chevron_right" at bounding box center [629, 119] width 14 height 14
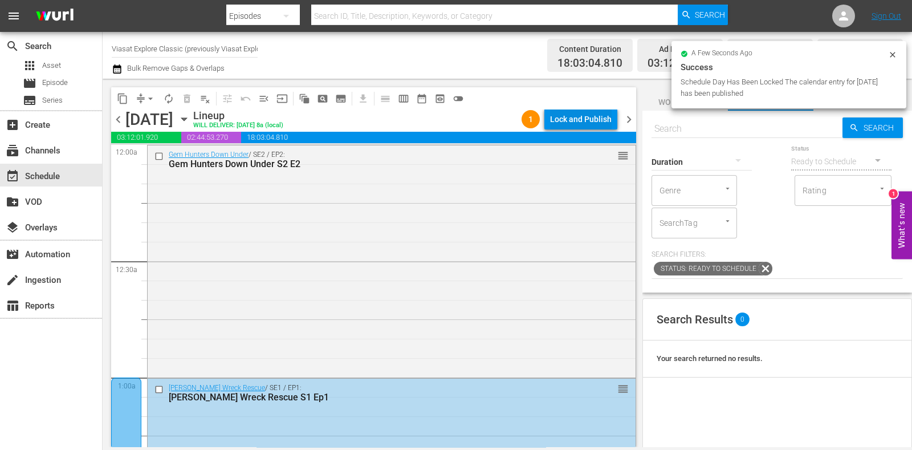
click at [601, 125] on div "Lock and Publish" at bounding box center [581, 119] width 62 height 21
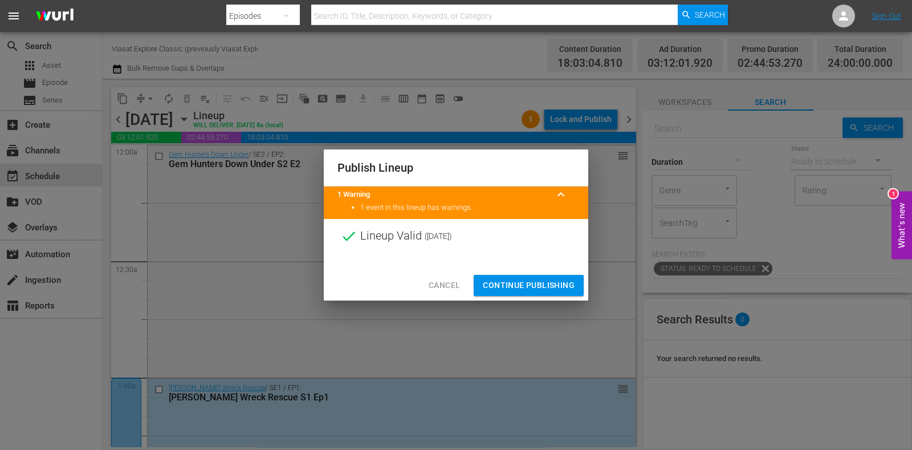
click at [540, 288] on span "Continue Publishing" at bounding box center [529, 285] width 92 height 14
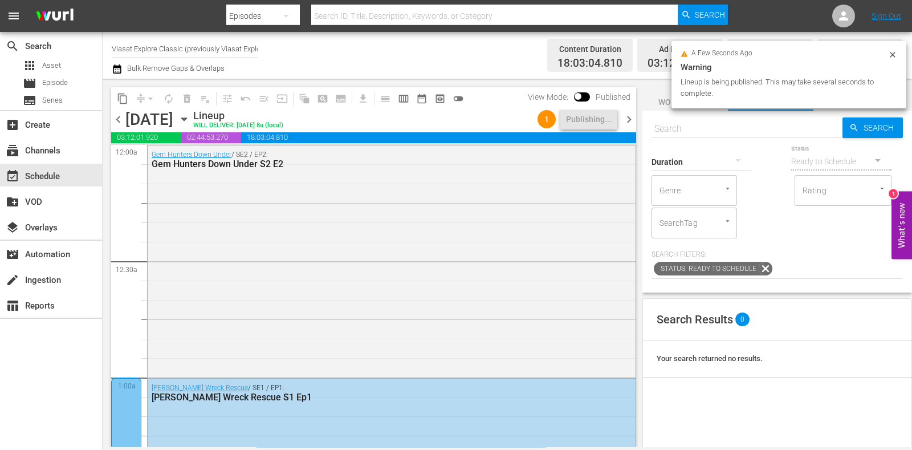
click at [631, 118] on span "chevron_right" at bounding box center [629, 119] width 14 height 14
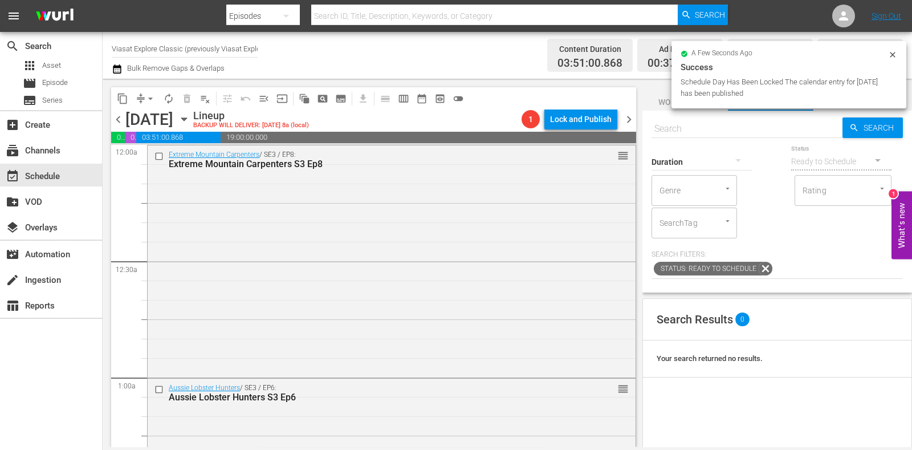
click at [190, 120] on icon "button" at bounding box center [184, 119] width 13 height 13
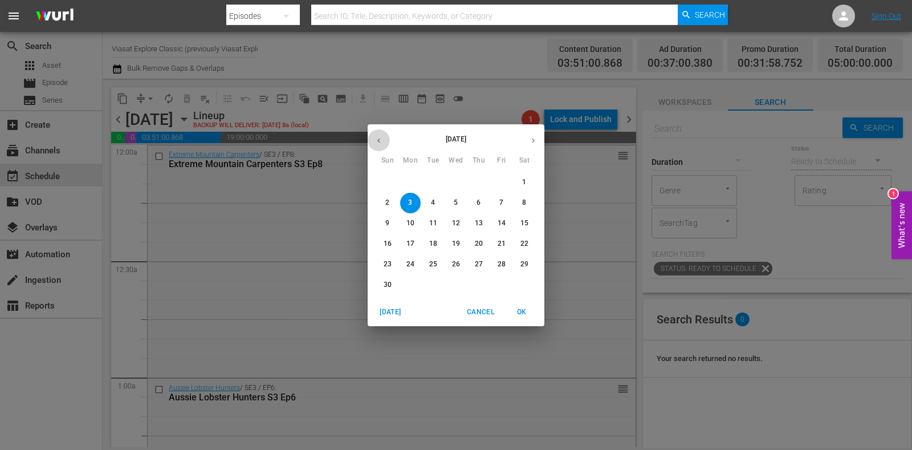
click at [384, 144] on button "button" at bounding box center [379, 140] width 22 height 22
click at [413, 266] on p "27" at bounding box center [410, 264] width 8 height 10
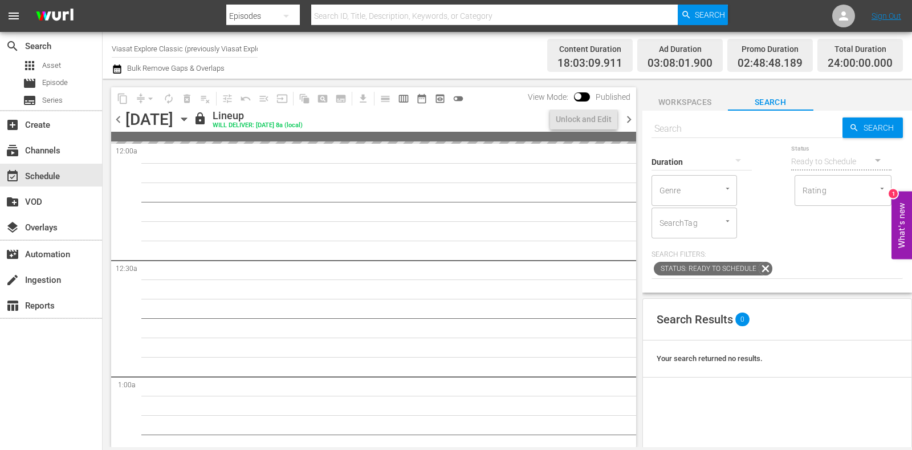
click at [157, 51] on input "Viasat Explore Classic (previously Viasat Explore) (1554)" at bounding box center [185, 48] width 146 height 27
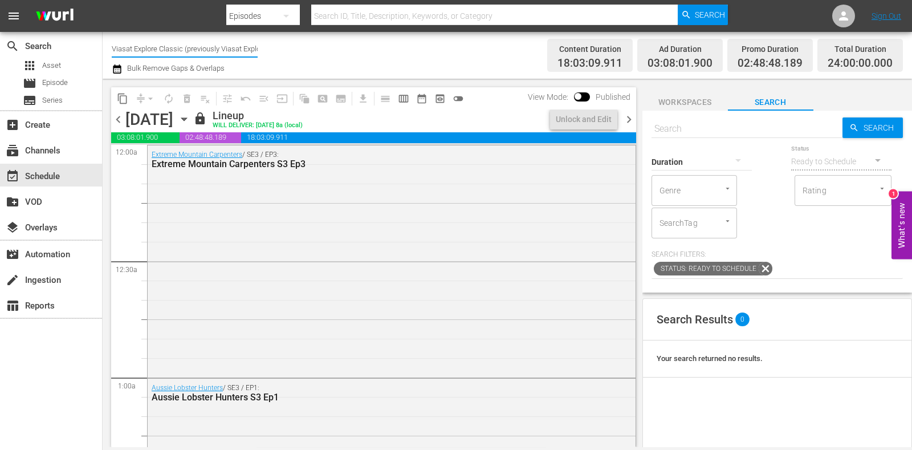
click at [157, 51] on input "Viasat Explore Classic (previously Viasat Explore) (1554)" at bounding box center [185, 48] width 146 height 27
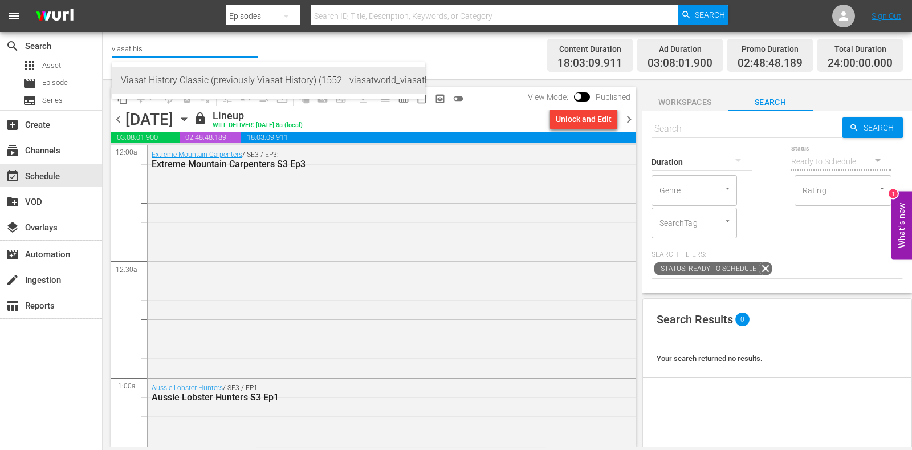
click at [180, 88] on div "Viasat History Classic (previously Viasat History) (1552 - viasatworld_viasathi…" at bounding box center [268, 80] width 295 height 27
type input "Viasat History Classic (previously Viasat History) (1552 - viasatworld_viasathi…"
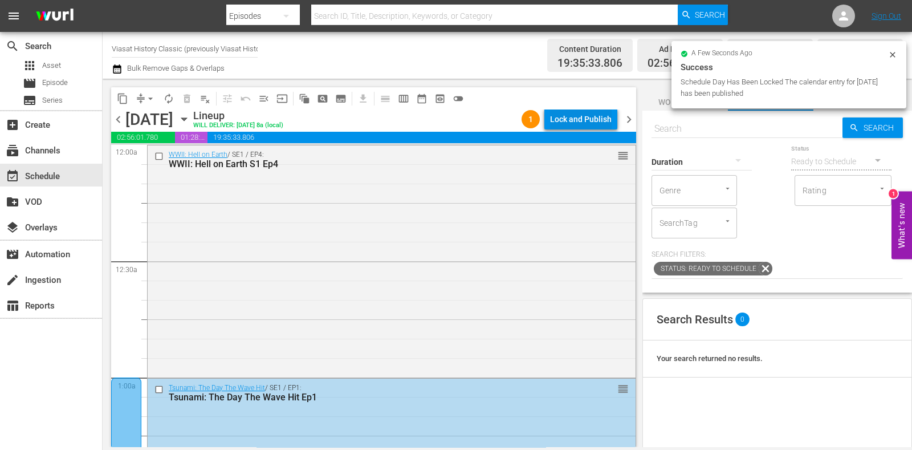
click at [601, 115] on div "Lock and Publish" at bounding box center [581, 119] width 62 height 21
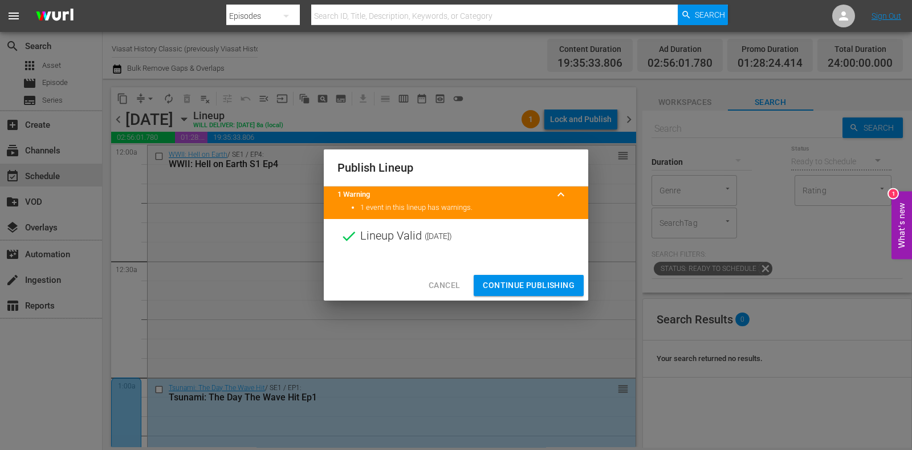
click at [536, 283] on span "Continue Publishing" at bounding box center [529, 285] width 92 height 14
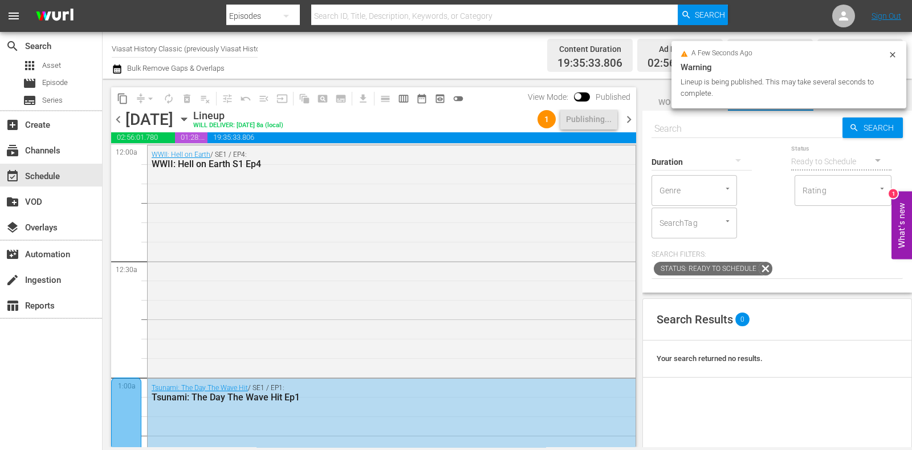
click at [625, 109] on div "chevron_left [DATE] [DATE] Lineup WILL DELIVER: [DATE] 8a (local) 1 Publishing.…" at bounding box center [373, 120] width 525 height 22
click at [631, 118] on span "chevron_right" at bounding box center [629, 119] width 14 height 14
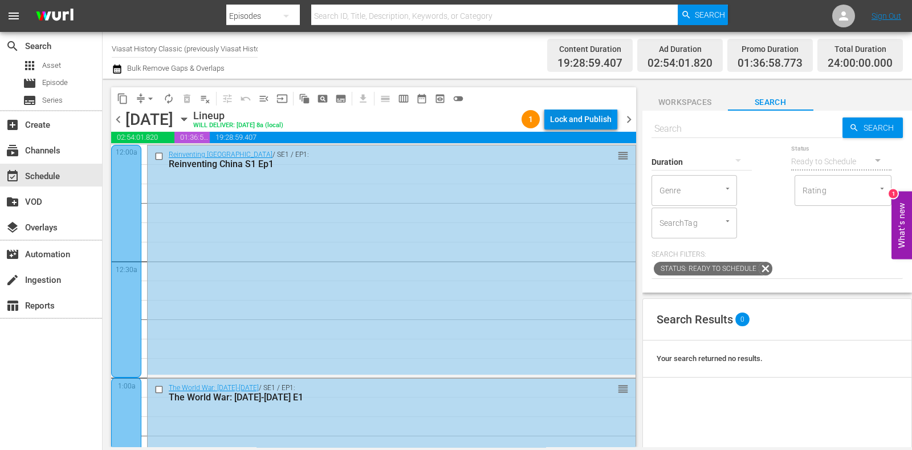
click at [595, 119] on div "Lock and Publish" at bounding box center [581, 119] width 62 height 21
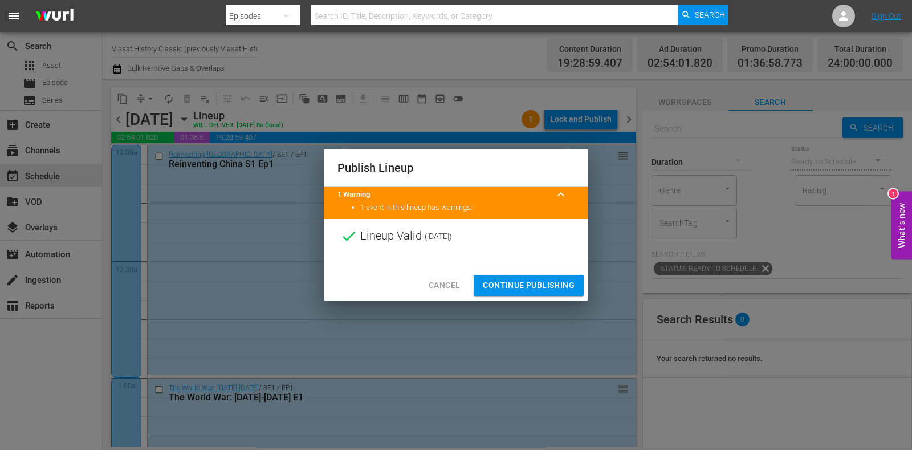
click at [526, 286] on span "Continue Publishing" at bounding box center [529, 285] width 92 height 14
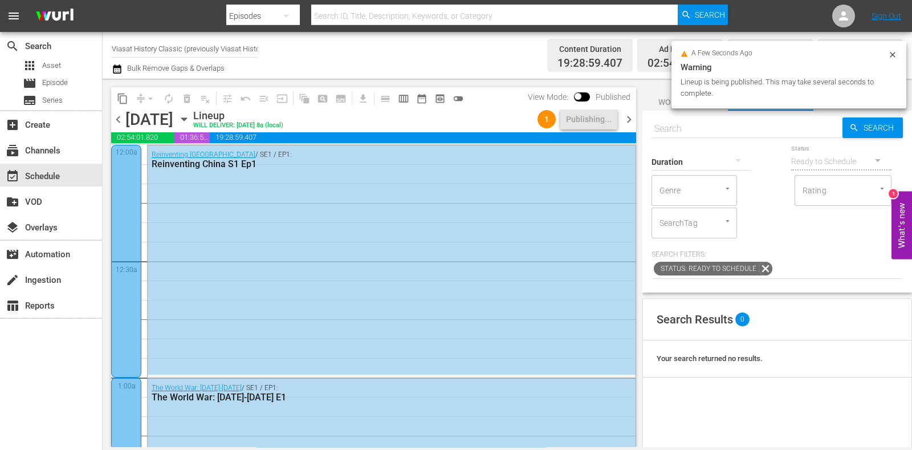
click at [633, 121] on span "chevron_right" at bounding box center [629, 119] width 14 height 14
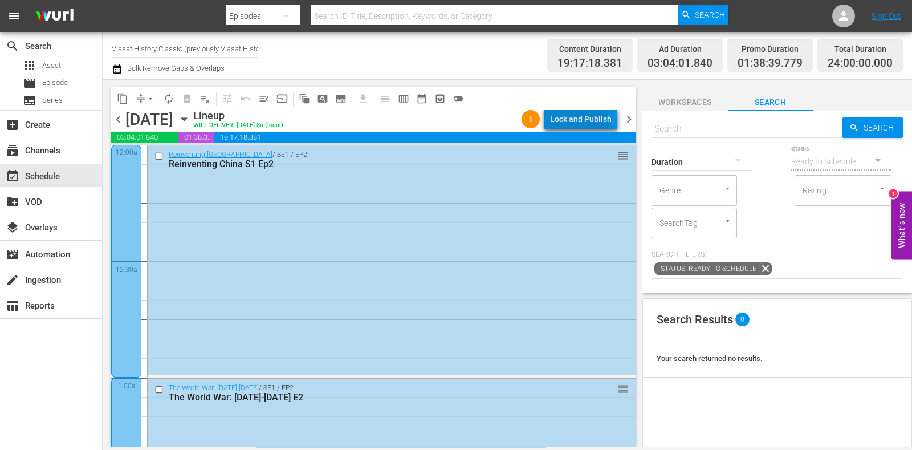
click at [579, 126] on div "Lock and Publish" at bounding box center [581, 119] width 62 height 21
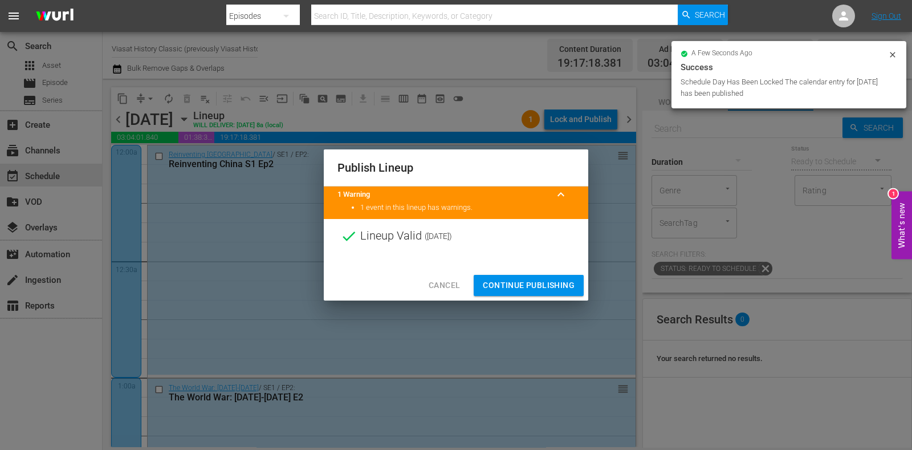
click at [561, 280] on span "Continue Publishing" at bounding box center [529, 285] width 92 height 14
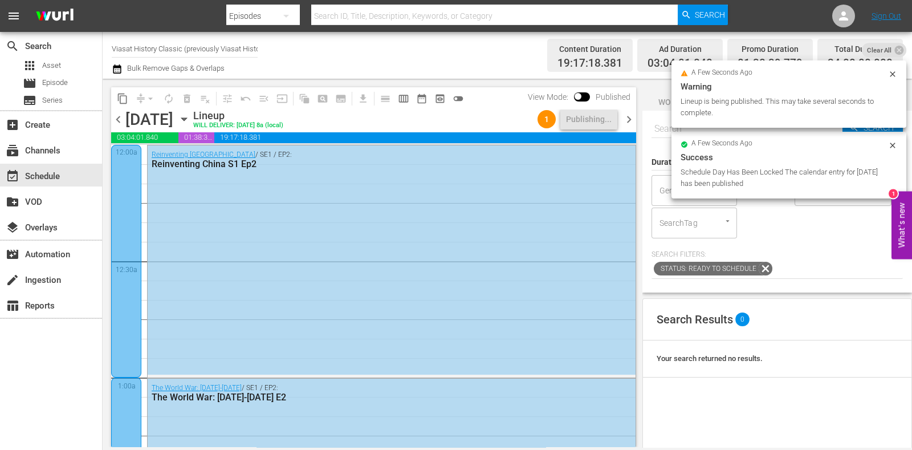
click at [628, 116] on span "chevron_right" at bounding box center [629, 119] width 14 height 14
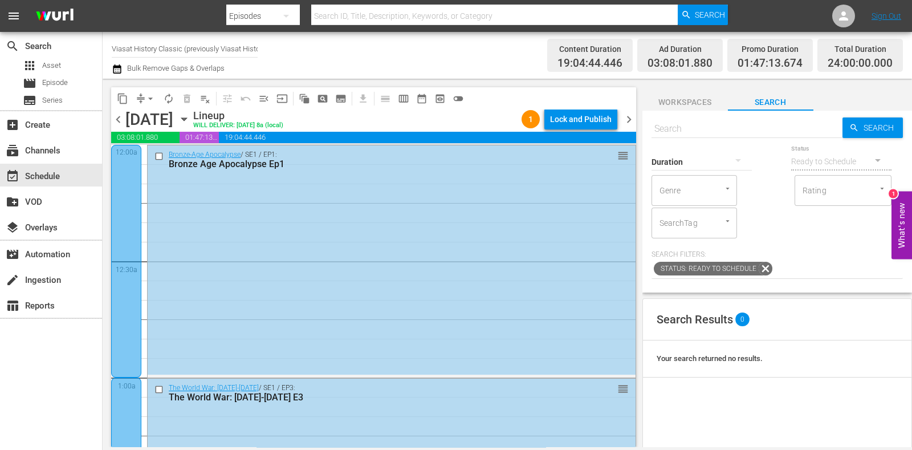
click at [575, 124] on div "Lock and Publish" at bounding box center [581, 119] width 62 height 21
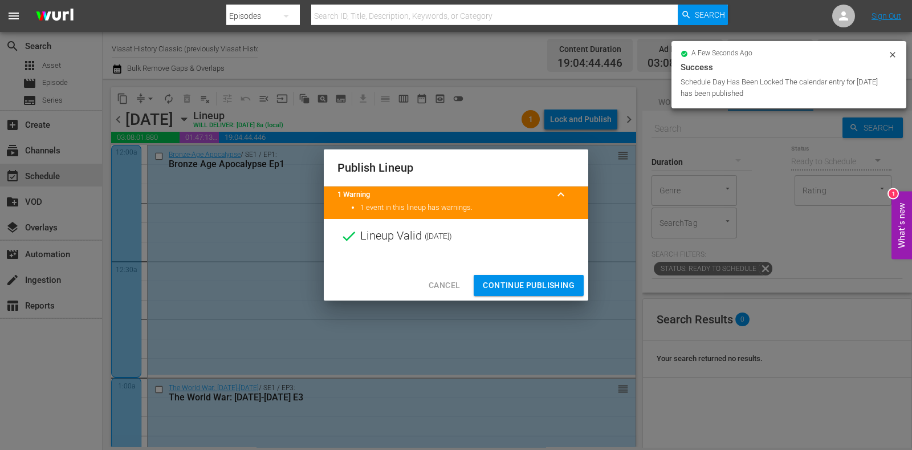
click at [556, 284] on span "Continue Publishing" at bounding box center [529, 285] width 92 height 14
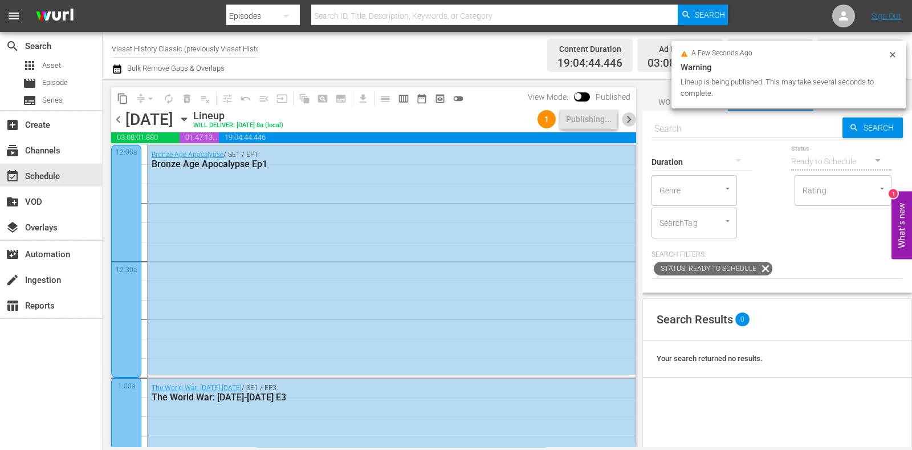
click at [625, 118] on span "chevron_right" at bounding box center [629, 119] width 14 height 14
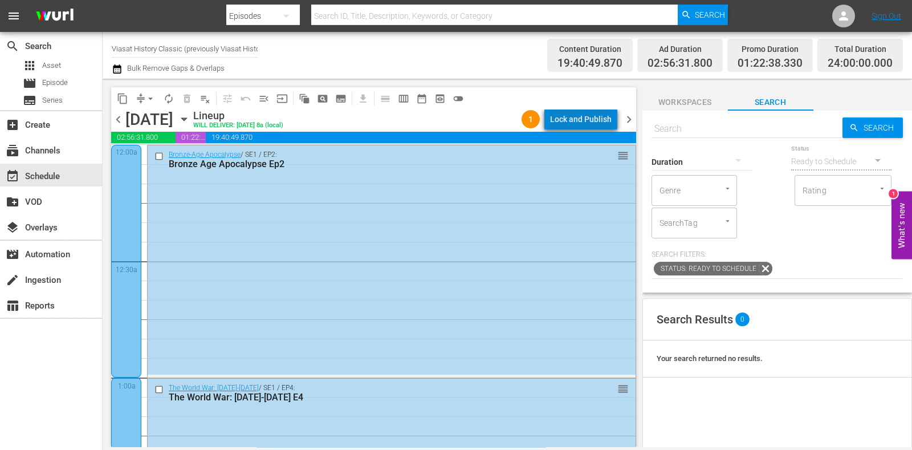
click at [599, 115] on div "Lock and Publish" at bounding box center [581, 119] width 62 height 21
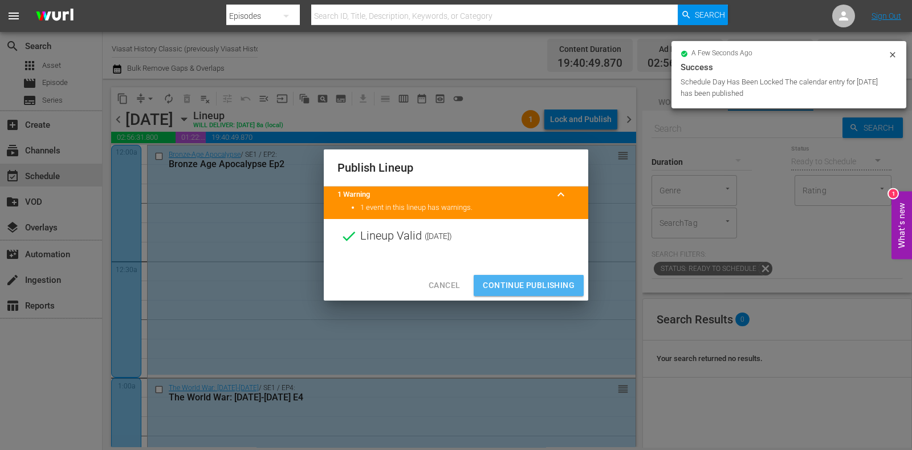
click at [561, 294] on button "Continue Publishing" at bounding box center [529, 285] width 110 height 21
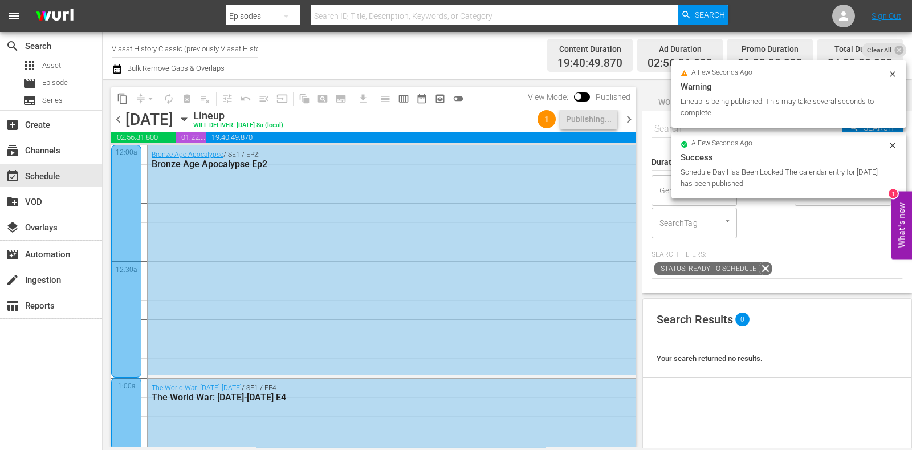
click at [625, 121] on span "chevron_right" at bounding box center [629, 119] width 14 height 14
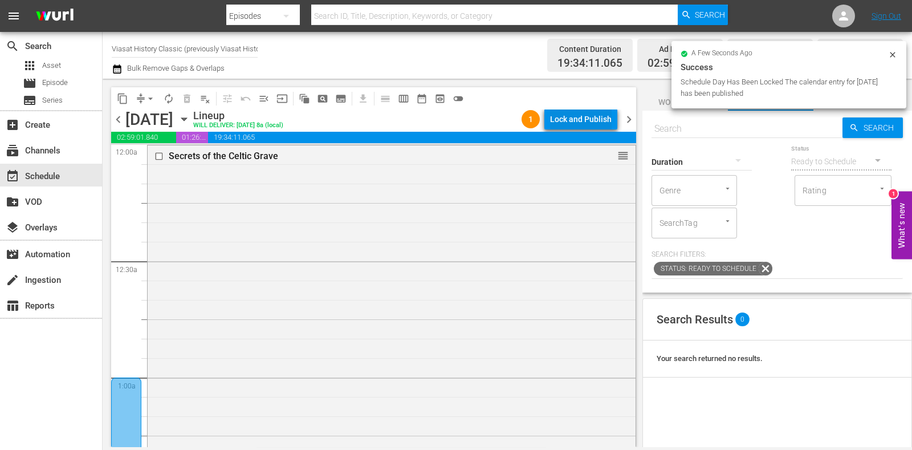
click at [596, 121] on div "Lock and Publish" at bounding box center [581, 119] width 62 height 21
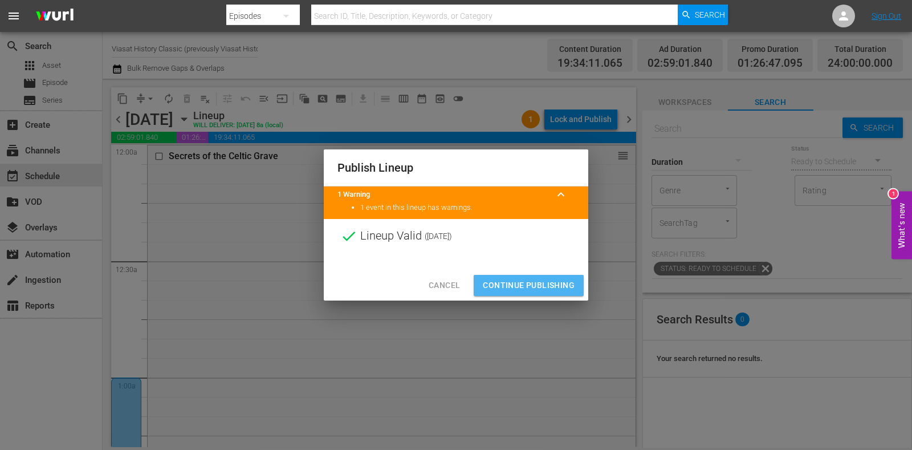
click at [550, 286] on span "Continue Publishing" at bounding box center [529, 285] width 92 height 14
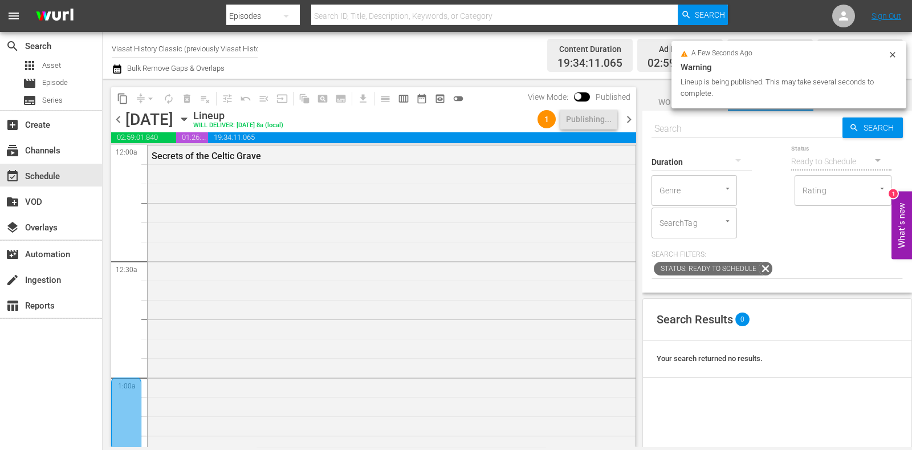
click at [631, 121] on span "chevron_right" at bounding box center [629, 119] width 14 height 14
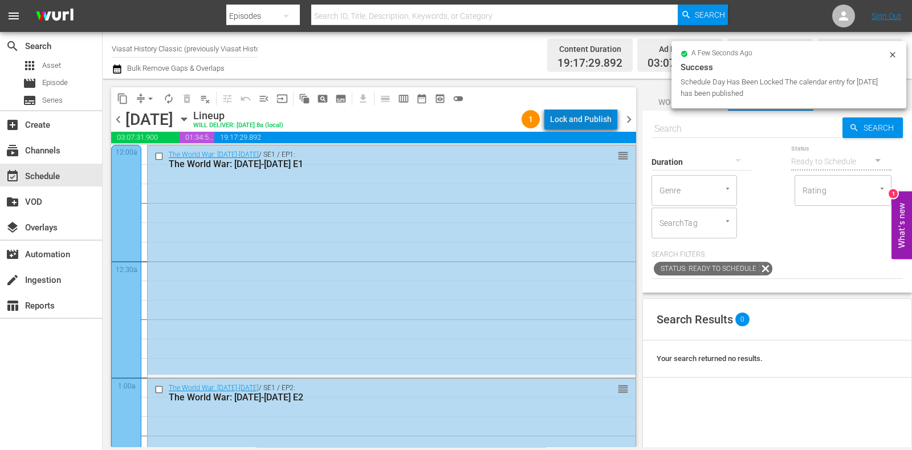
click at [604, 113] on div "Lock and Publish" at bounding box center [581, 119] width 62 height 21
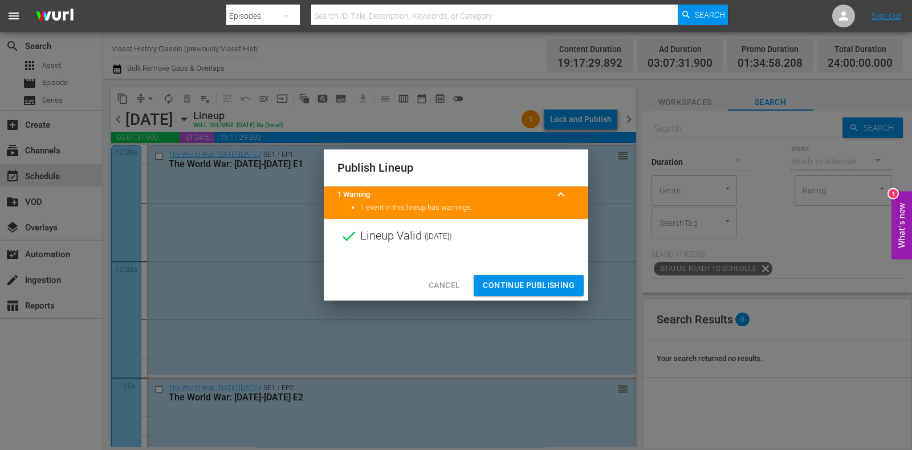
drag, startPoint x: 535, startPoint y: 281, endPoint x: 544, endPoint y: 276, distance: 11.0
click at [534, 282] on span "Continue Publishing" at bounding box center [529, 285] width 92 height 14
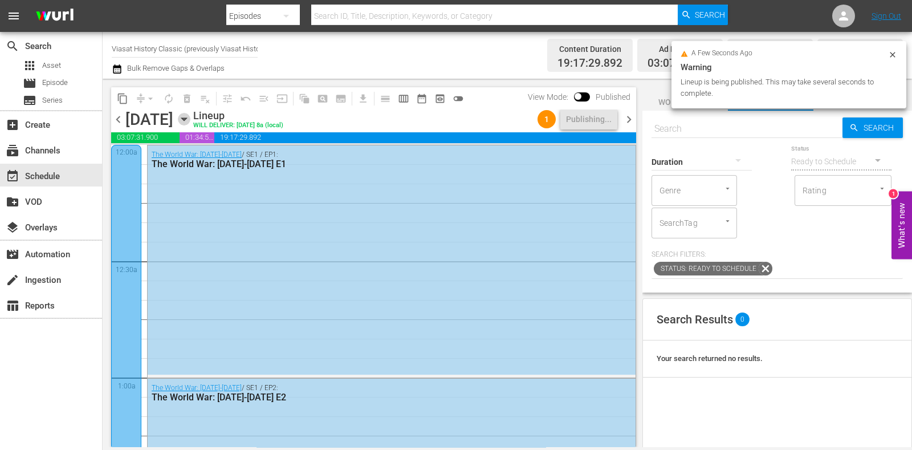
click at [190, 115] on icon "button" at bounding box center [184, 119] width 13 height 13
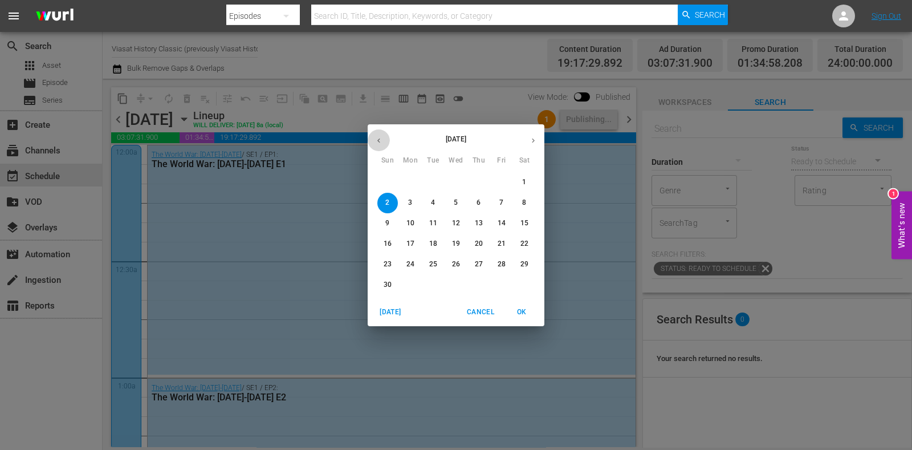
click at [380, 143] on icon "button" at bounding box center [378, 140] width 9 height 9
click at [412, 269] on p "27" at bounding box center [410, 264] width 8 height 10
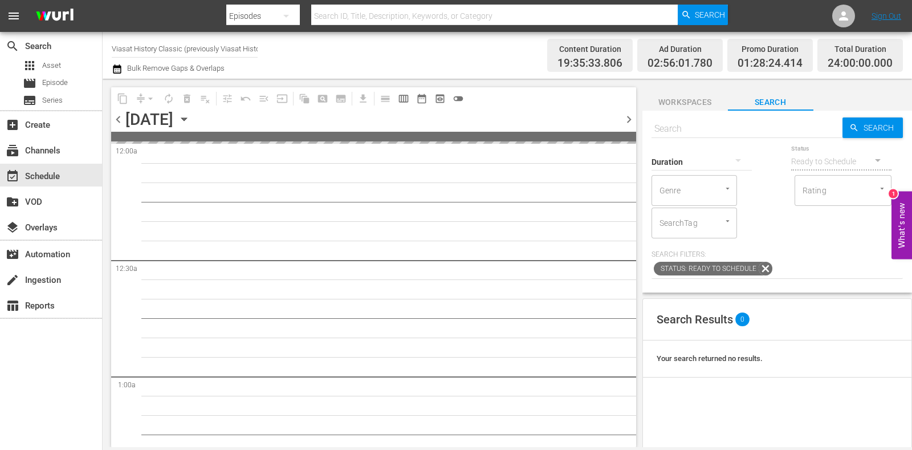
click at [186, 48] on input "Viasat History Classic (previously Viasat History) (1552)" at bounding box center [185, 48] width 146 height 27
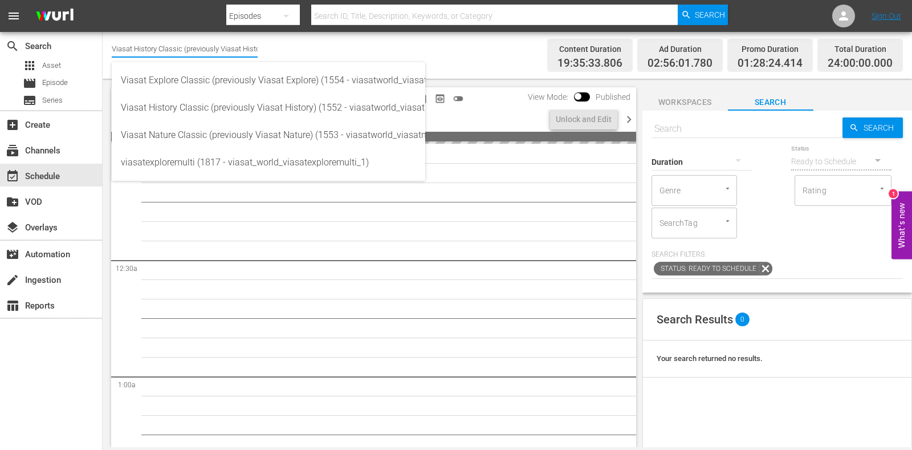
click at [186, 48] on input "Viasat History Classic (previously Viasat History) (1552)" at bounding box center [185, 48] width 146 height 27
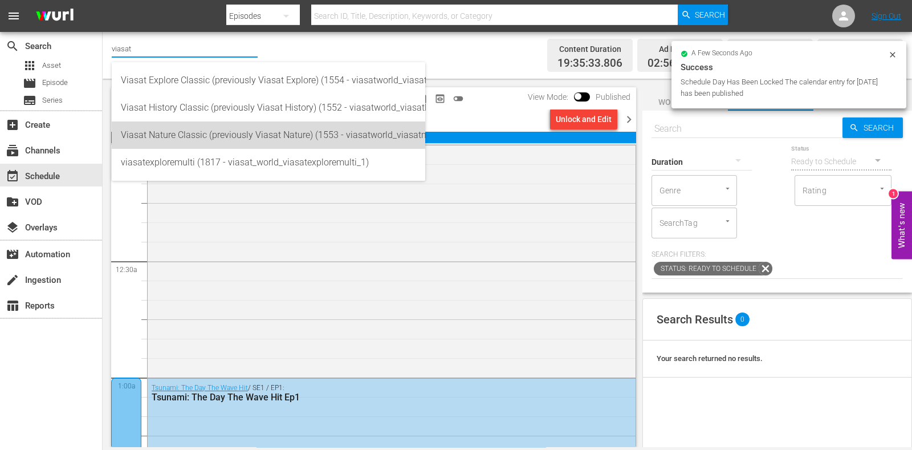
click at [185, 134] on div "Viasat Nature Classic (previously Viasat Nature) (1553 - viasatworld_viasatnatu…" at bounding box center [268, 134] width 295 height 27
type input "Viasat Nature Classic (previously Viasat Nature) (1553 - viasatworld_viasatnatu…"
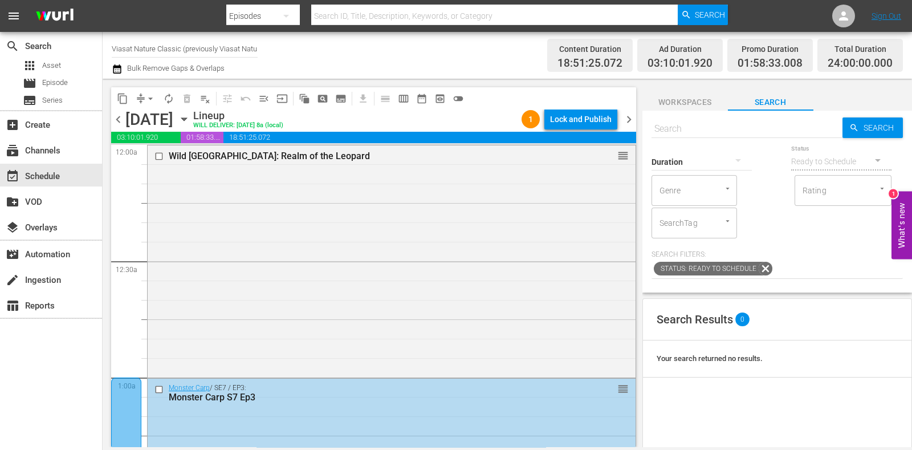
click at [594, 109] on div "Lock and Publish" at bounding box center [581, 119] width 62 height 21
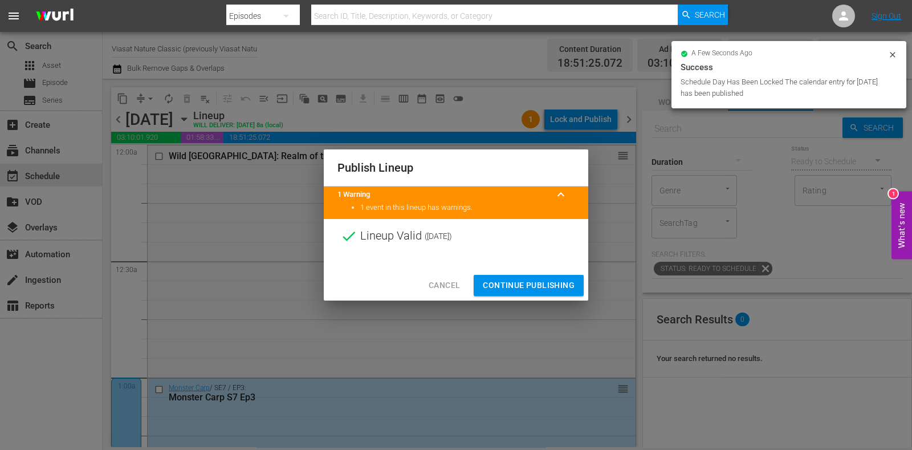
click at [462, 288] on button "Cancel" at bounding box center [445, 285] width 50 height 21
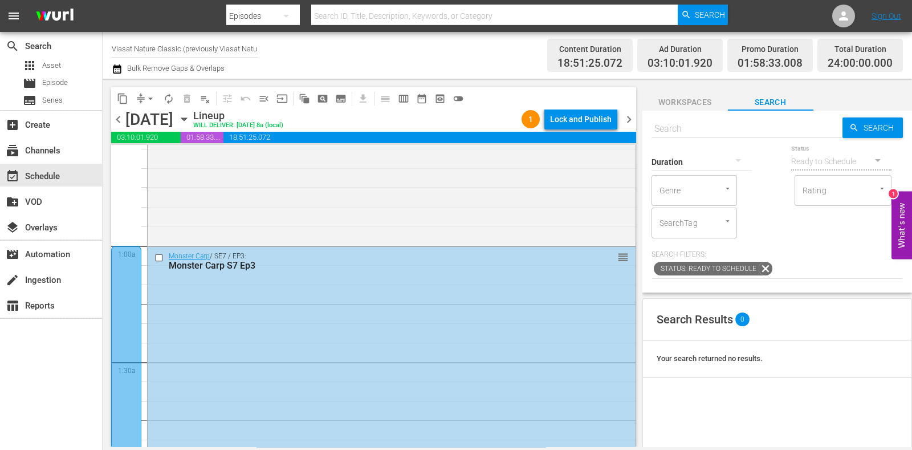
scroll to position [142, 0]
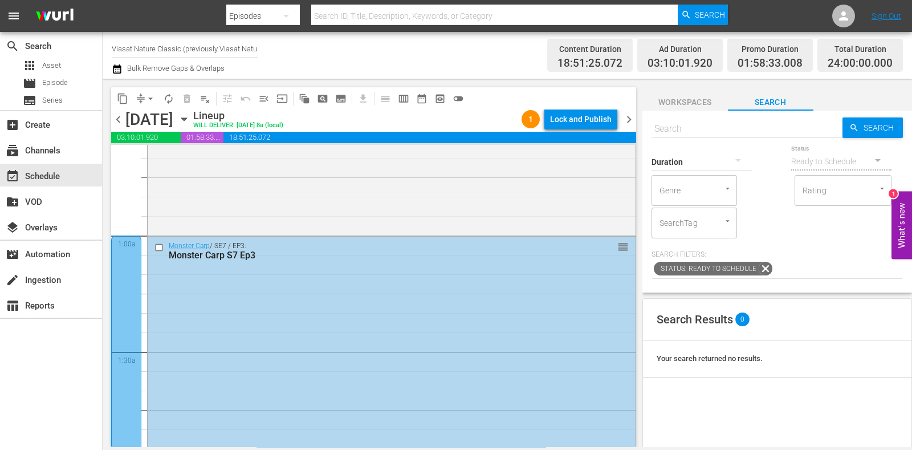
click at [549, 298] on div "Monster Carp / SE7 / EP3: Monster Carp S7 Ep3 reorder" at bounding box center [392, 351] width 488 height 229
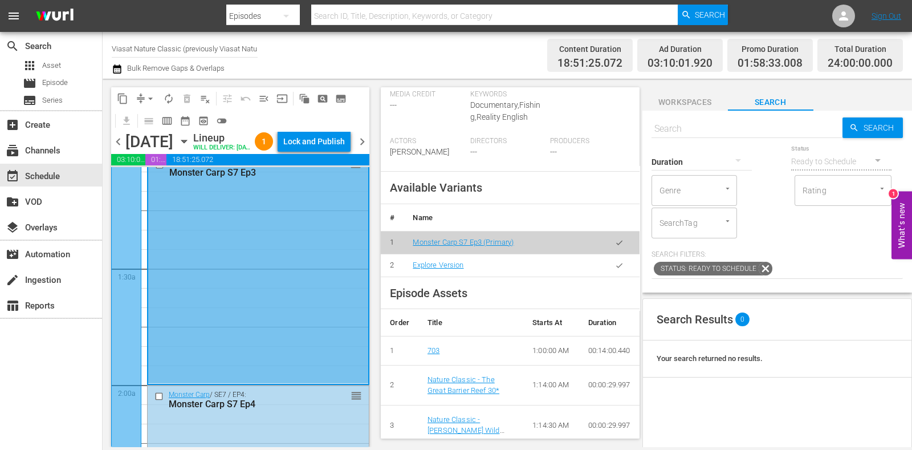
scroll to position [71, 0]
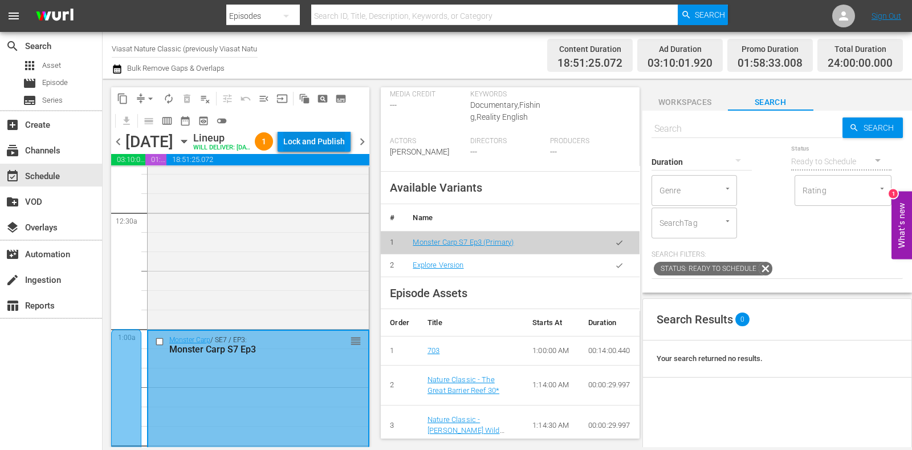
click at [328, 133] on div "Lock and Publish" at bounding box center [314, 141] width 62 height 21
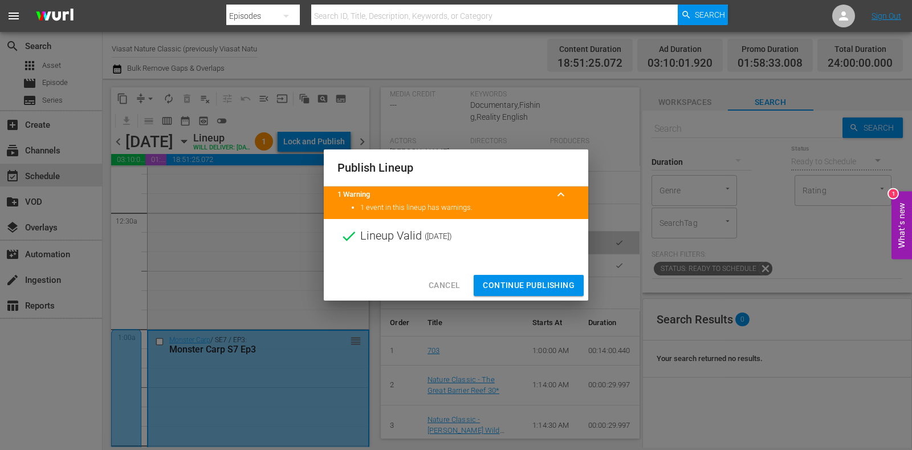
click at [513, 283] on span "Continue Publishing" at bounding box center [529, 285] width 92 height 14
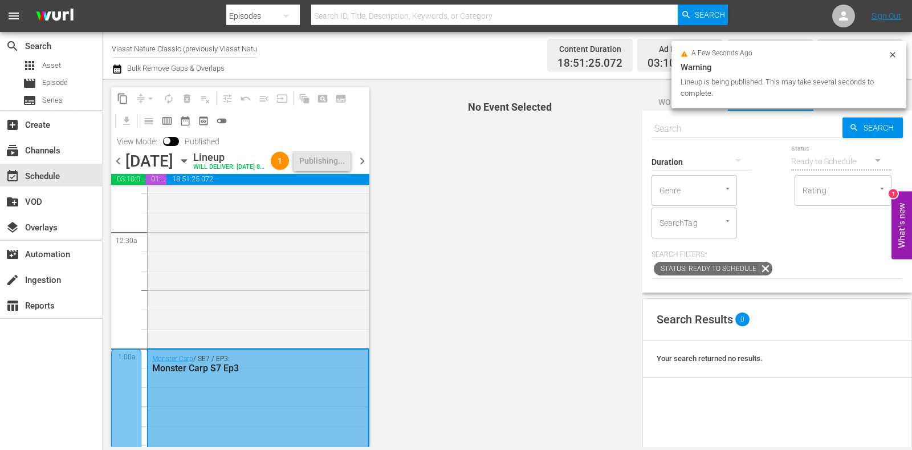
click at [365, 168] on span "chevron_right" at bounding box center [362, 161] width 14 height 14
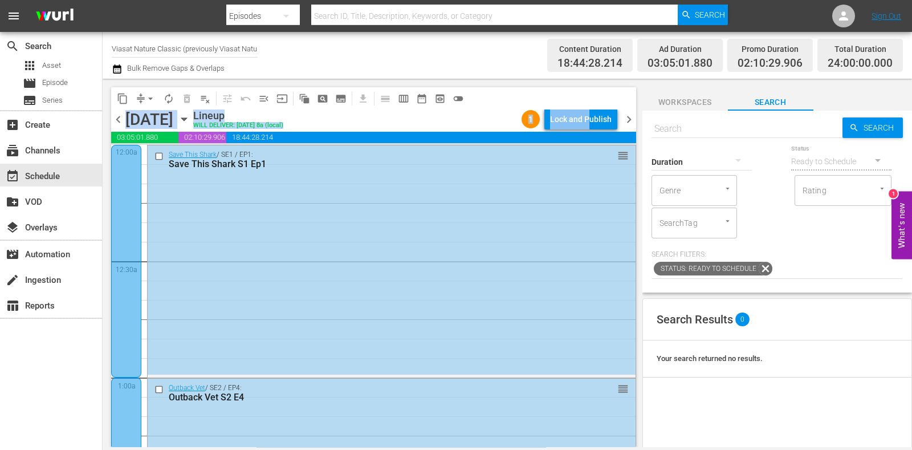
click at [587, 109] on div "content_copy compress arrow_drop_down autorenew_outlined delete_forever_outline…" at bounding box center [373, 109] width 525 height 44
click at [585, 115] on div "Lock and Publish" at bounding box center [581, 119] width 62 height 21
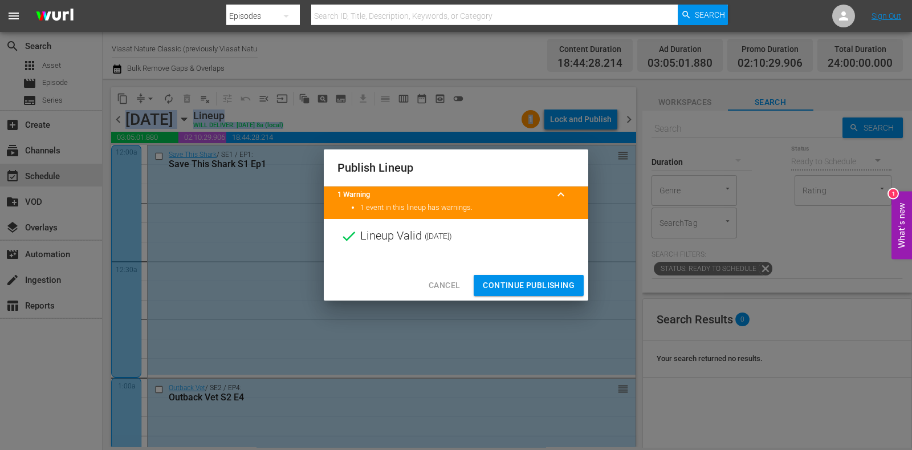
click at [527, 288] on span "Continue Publishing" at bounding box center [529, 285] width 92 height 14
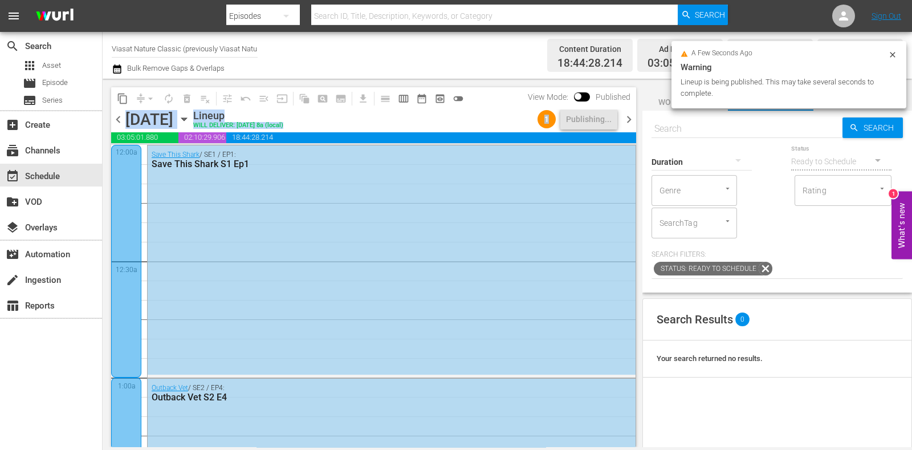
click at [477, 124] on div "Lineup WILL DELIVER: [DATE] 8a (local)" at bounding box center [363, 118] width 340 height 19
click at [627, 124] on span "chevron_right" at bounding box center [629, 119] width 14 height 14
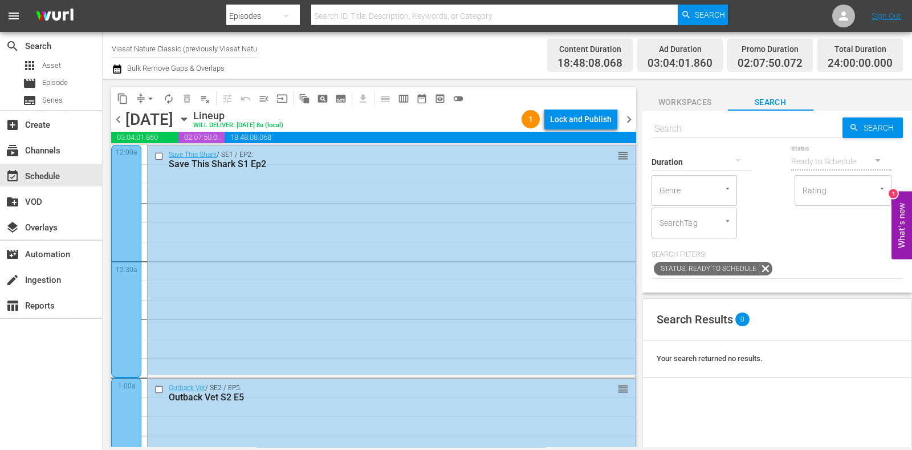
click at [588, 115] on div "Lock and Publish" at bounding box center [581, 119] width 62 height 21
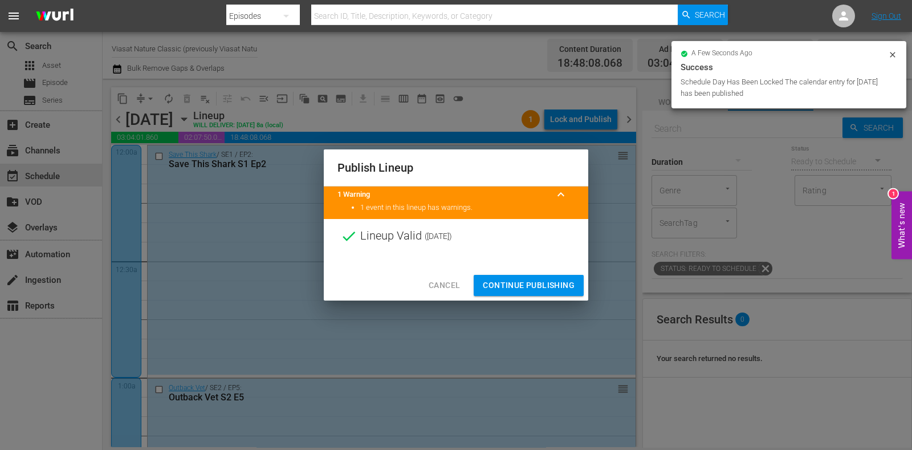
click at [531, 280] on span "Continue Publishing" at bounding box center [529, 285] width 92 height 14
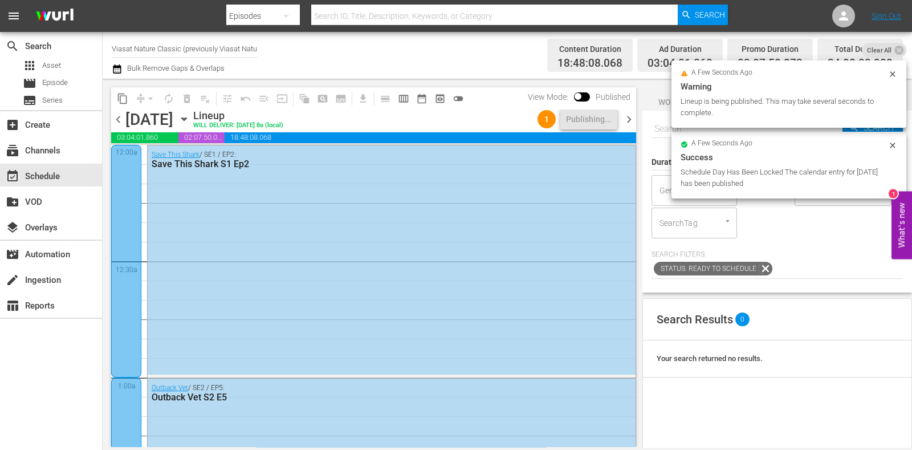
click at [626, 121] on span "chevron_right" at bounding box center [629, 119] width 14 height 14
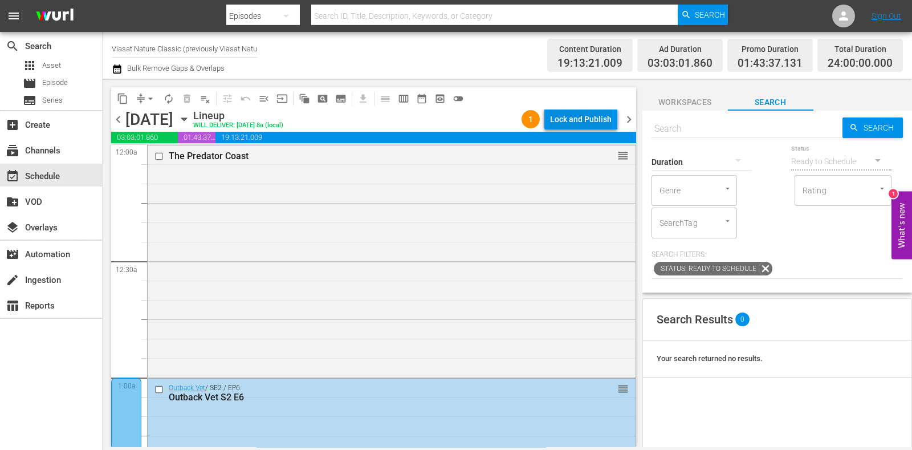
click at [588, 127] on div "Lock and Publish" at bounding box center [581, 119] width 62 height 21
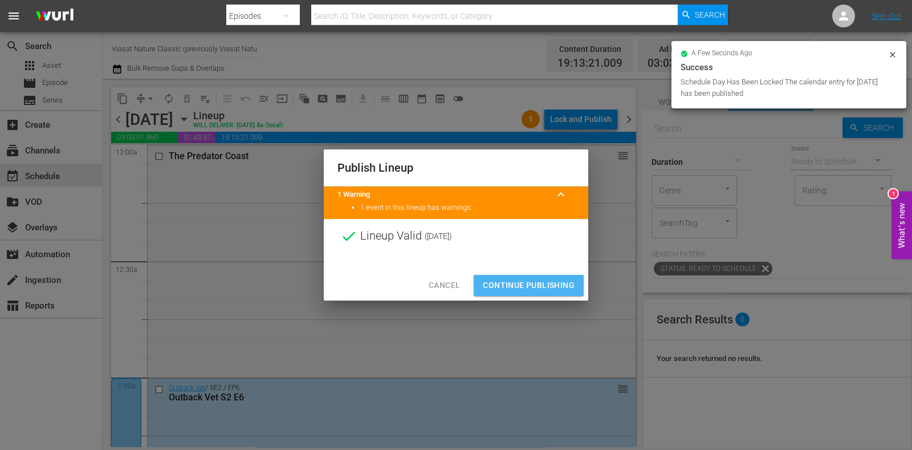
click at [536, 283] on span "Continue Publishing" at bounding box center [529, 285] width 92 height 14
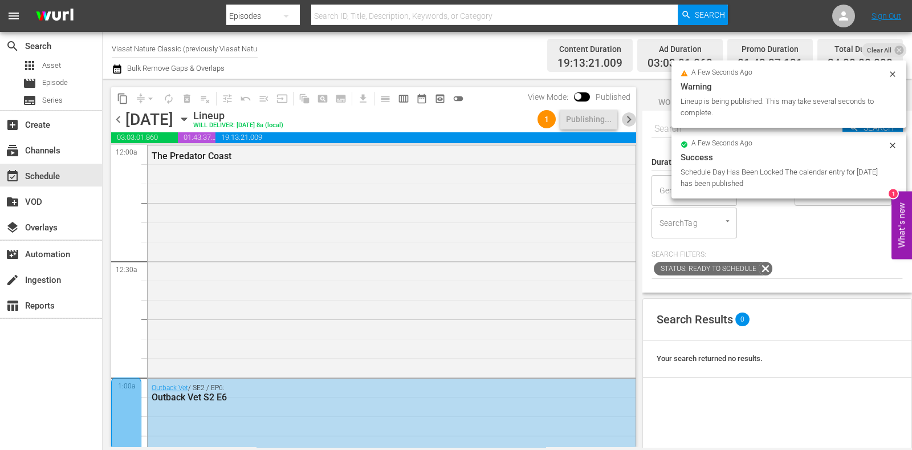
click at [629, 121] on span "chevron_right" at bounding box center [629, 119] width 14 height 14
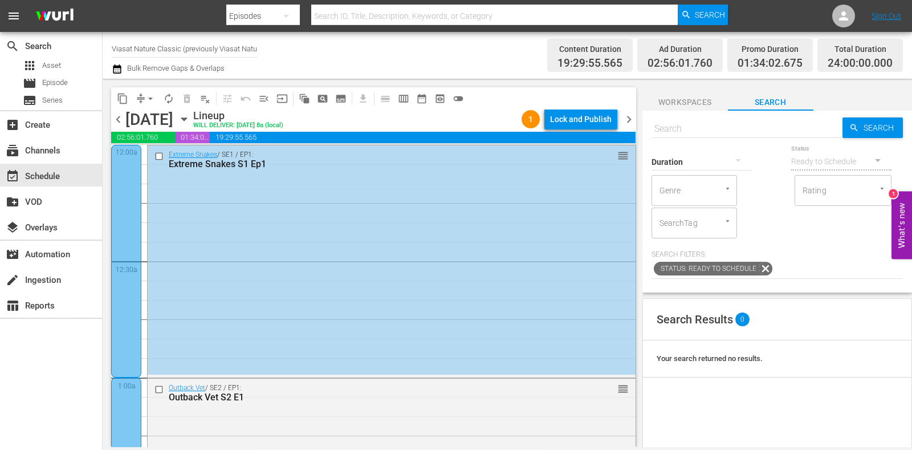
click at [578, 118] on div "Lock and Publish" at bounding box center [581, 119] width 62 height 21
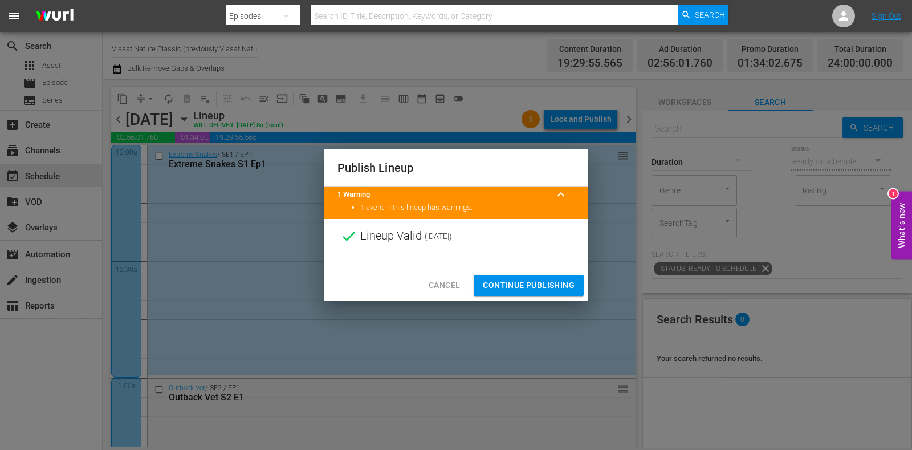
click at [556, 289] on span "Continue Publishing" at bounding box center [529, 285] width 92 height 14
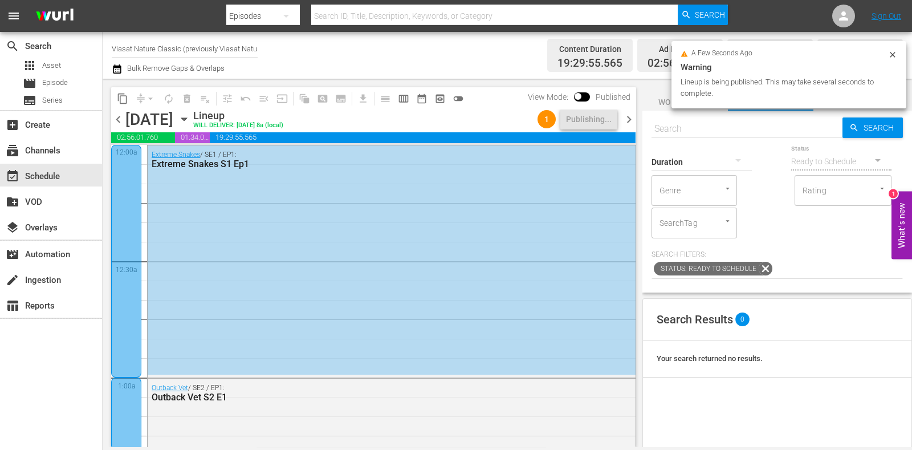
click at [628, 113] on span "chevron_right" at bounding box center [629, 119] width 14 height 14
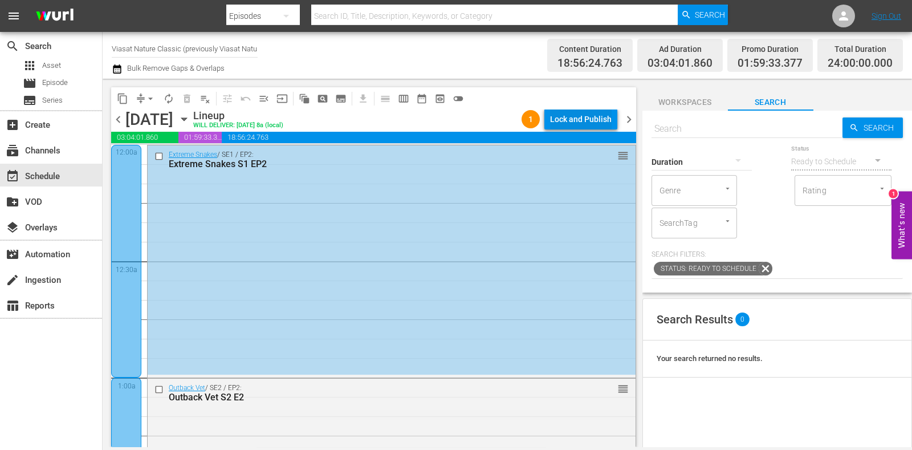
click at [586, 115] on div "Lock and Publish" at bounding box center [581, 119] width 62 height 21
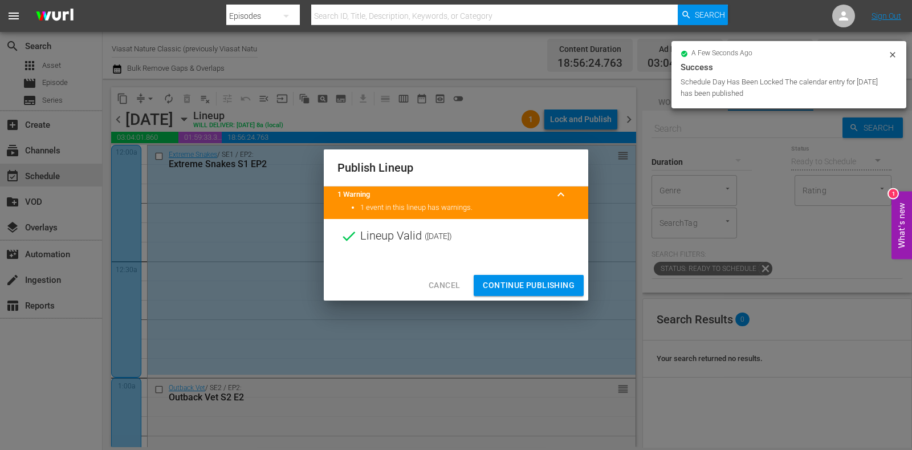
click at [552, 278] on span "Continue Publishing" at bounding box center [529, 285] width 92 height 14
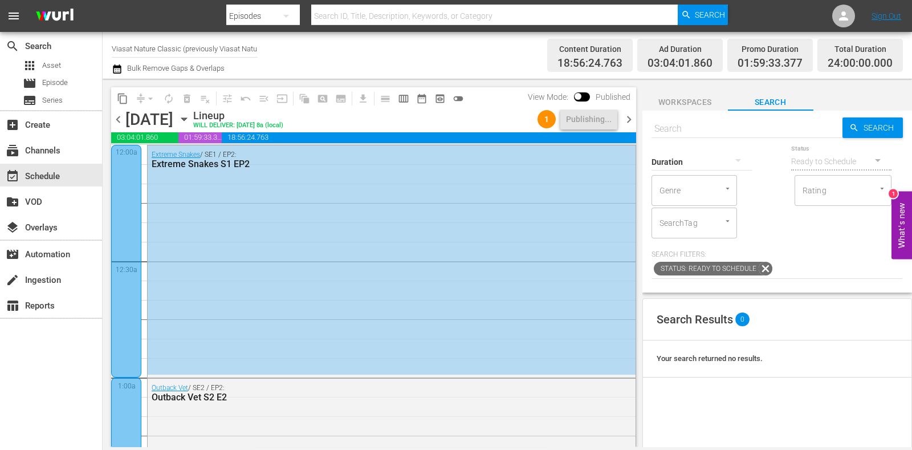
click at [632, 120] on span "chevron_right" at bounding box center [629, 119] width 14 height 14
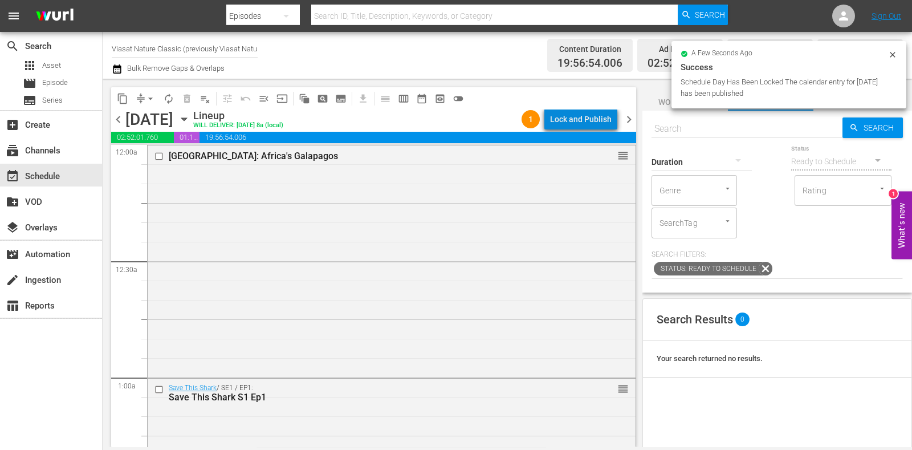
click at [588, 114] on div "Lock and Publish" at bounding box center [581, 119] width 62 height 21
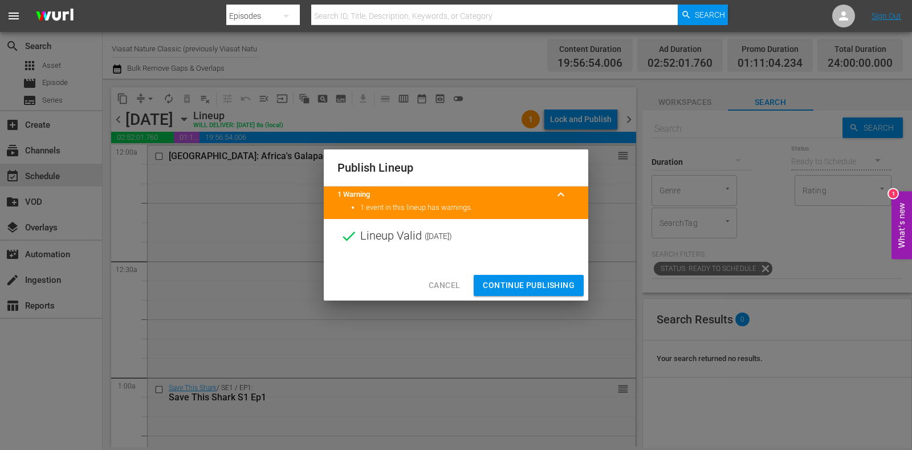
click at [547, 280] on span "Continue Publishing" at bounding box center [529, 285] width 92 height 14
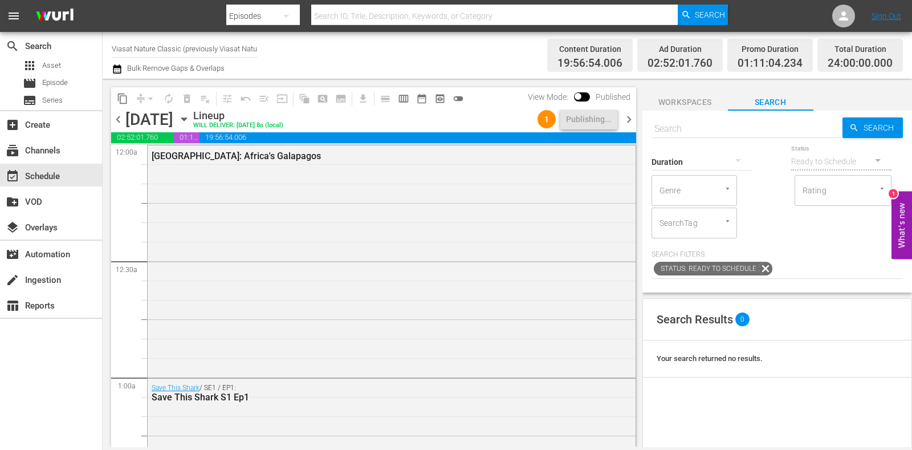
click at [549, 80] on div "content_copy compress arrow_drop_down autorenew_outlined delete_forever_outline…" at bounding box center [371, 263] width 536 height 368
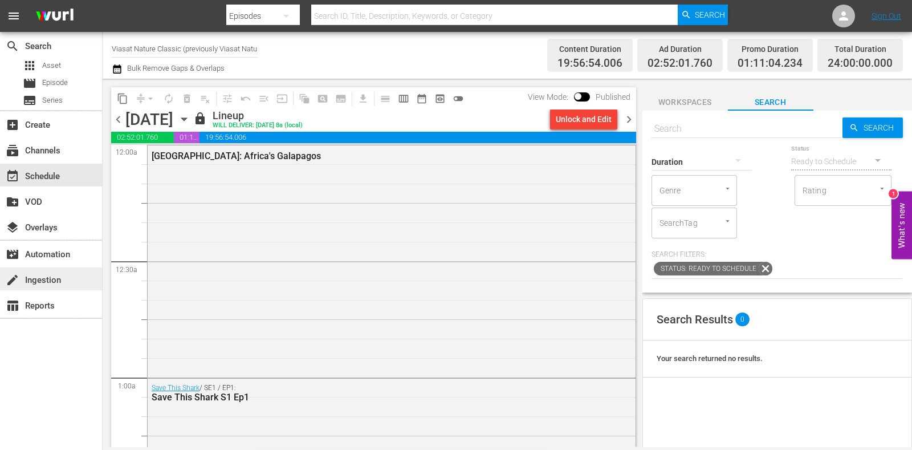
click at [43, 272] on div "create Ingestion" at bounding box center [51, 278] width 102 height 23
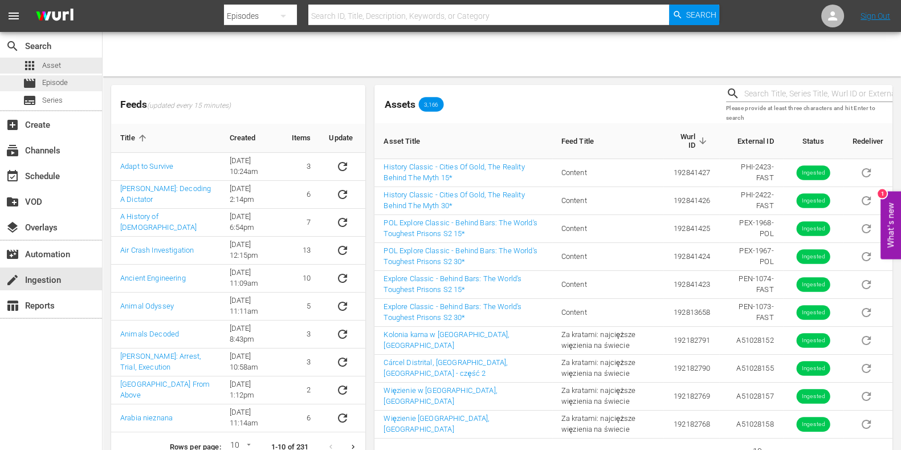
click at [67, 76] on div "movie Episode" at bounding box center [45, 83] width 45 height 16
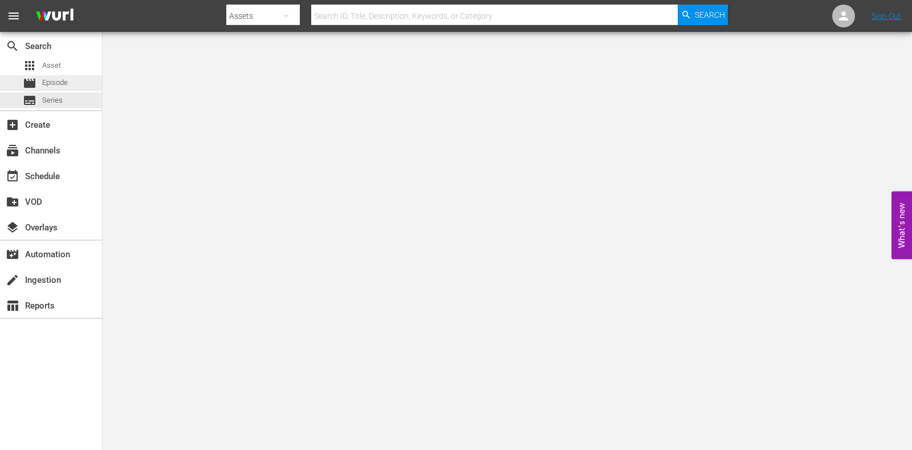
click at [74, 82] on div "movie Episode" at bounding box center [51, 83] width 102 height 16
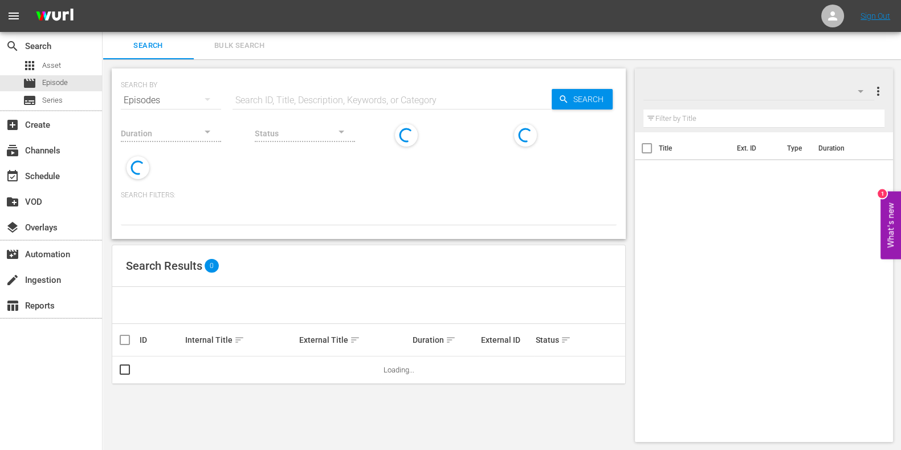
click at [299, 79] on div "SEARCH BY Search By Episodes Search ID, Title, Description, Keywords, or Catego…" at bounding box center [369, 93] width 496 height 41
click at [309, 89] on input "text" at bounding box center [392, 100] width 319 height 27
paste input "[PERSON_NAME] Wreck Rescue"
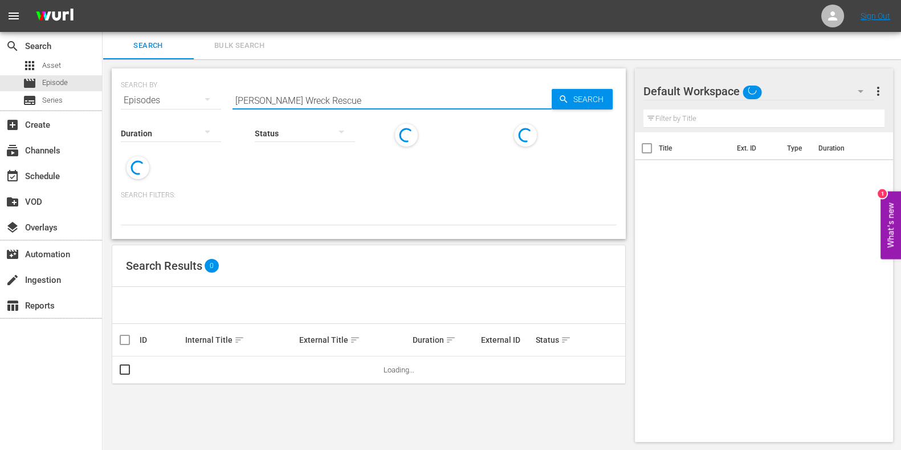
type input "[PERSON_NAME] Wreck Rescue"
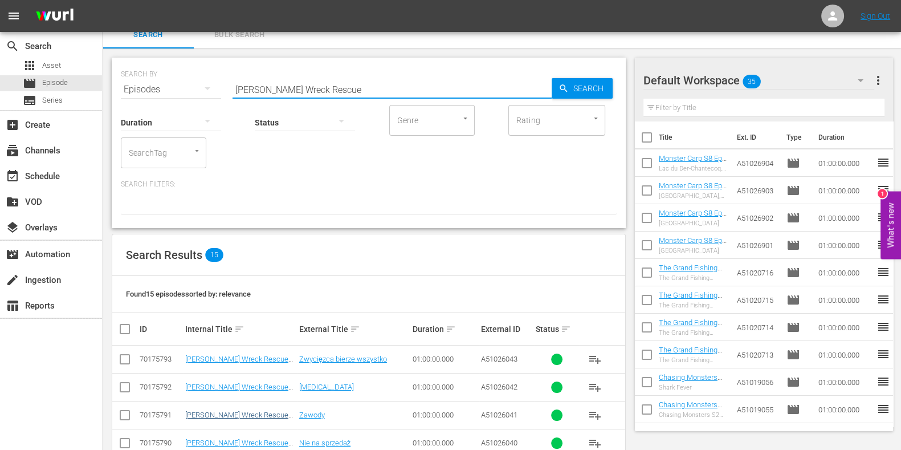
scroll to position [72, 0]
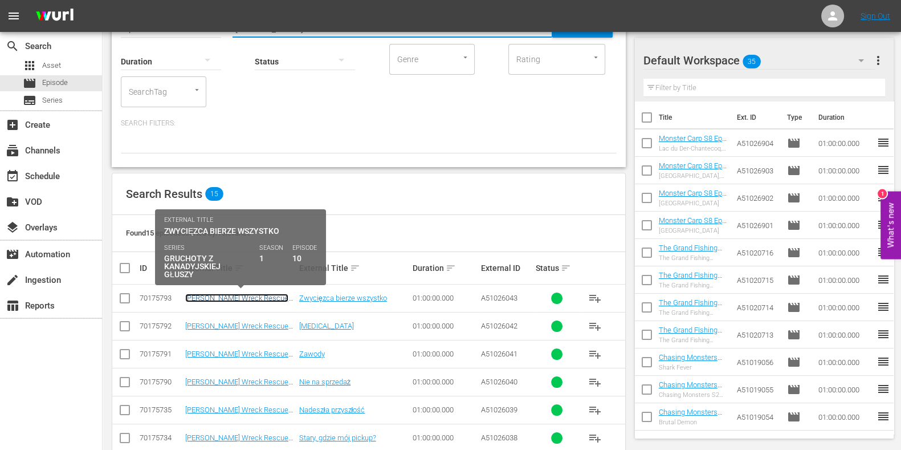
click at [241, 296] on link "Bush Wreck Rescue S1 Ep10 POL" at bounding box center [236, 302] width 103 height 17
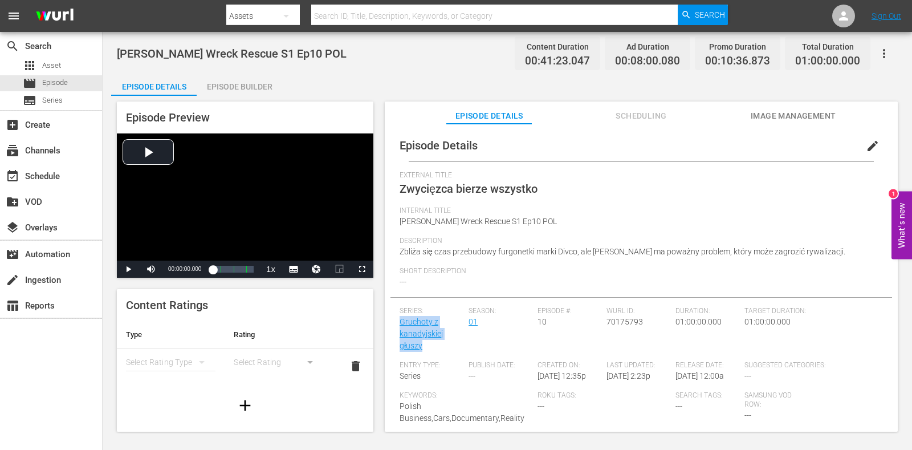
drag, startPoint x: 433, startPoint y: 340, endPoint x: 398, endPoint y: 323, distance: 38.7
click at [398, 323] on div "Episode Details edit External Title Zwycięzca bierze wszystko Internal Title Bu…" at bounding box center [641, 324] width 502 height 391
copy link "Gruchoty z kanadyjskiej głuszy"
